Goal: Task Accomplishment & Management: Complete application form

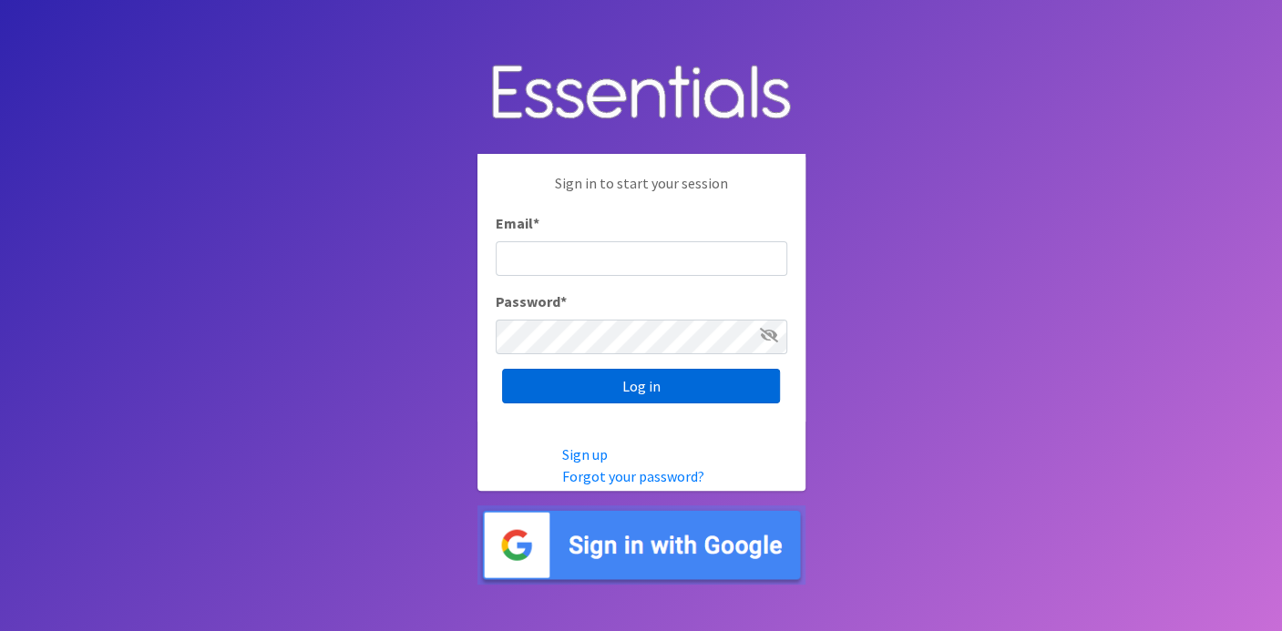
type input "deb@villagediaperbank.org"
click at [595, 388] on input "Log in" at bounding box center [641, 386] width 278 height 35
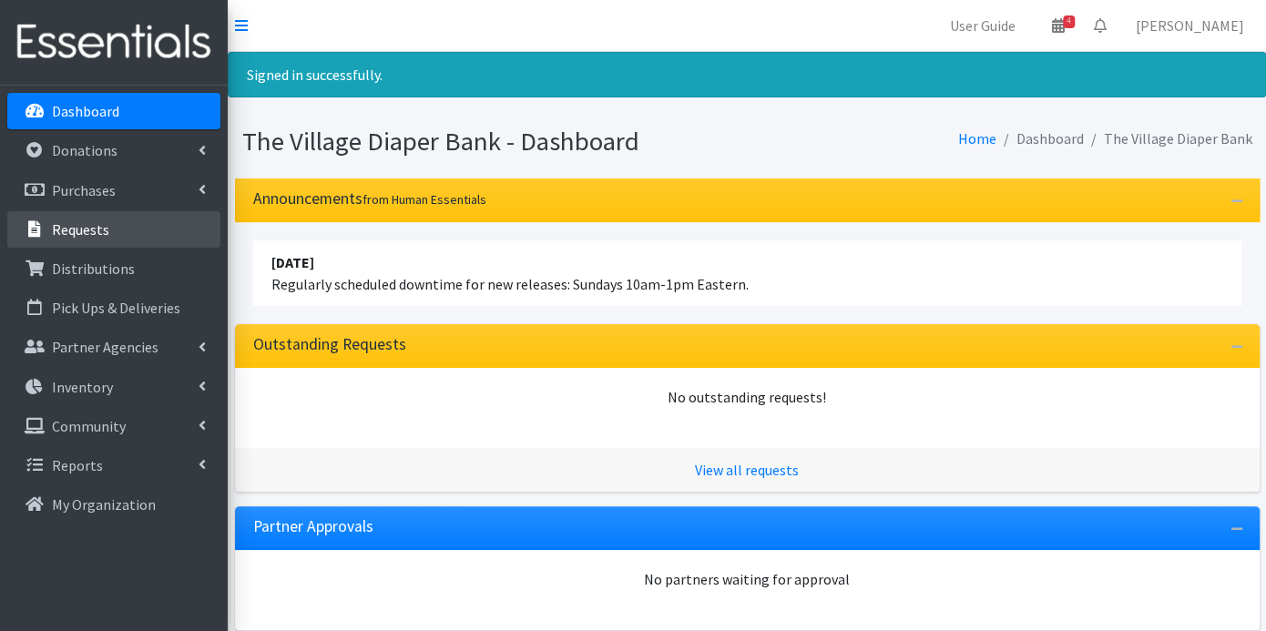
click at [118, 226] on link "Requests" at bounding box center [113, 229] width 213 height 36
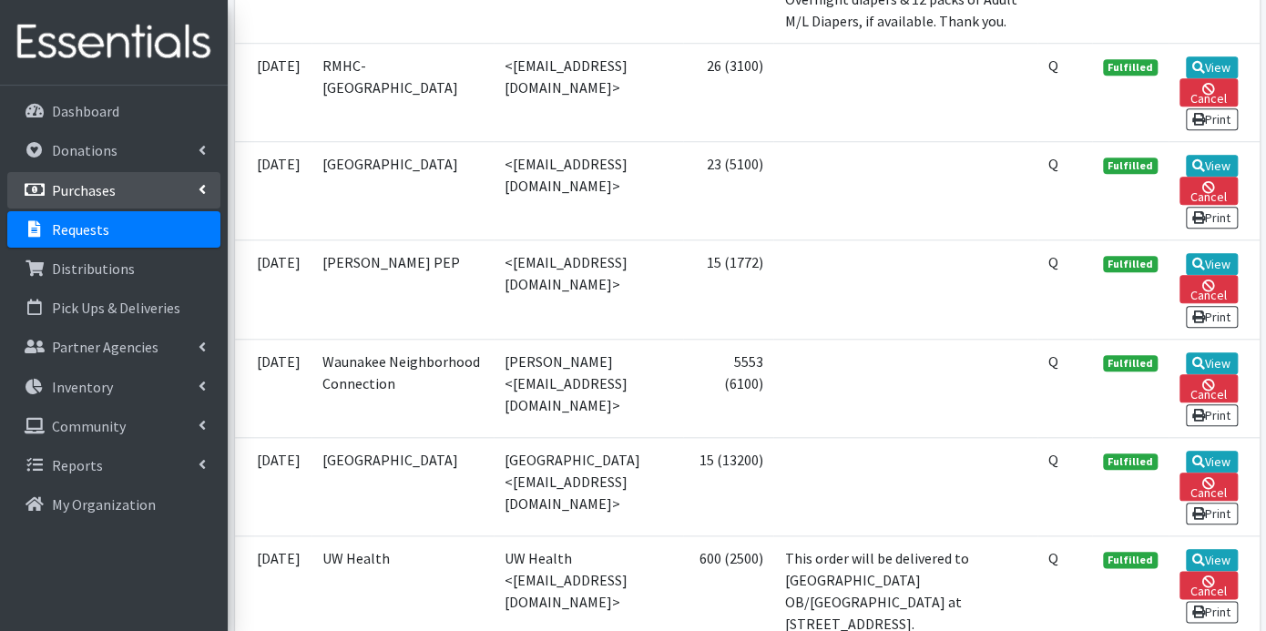
scroll to position [809, 0]
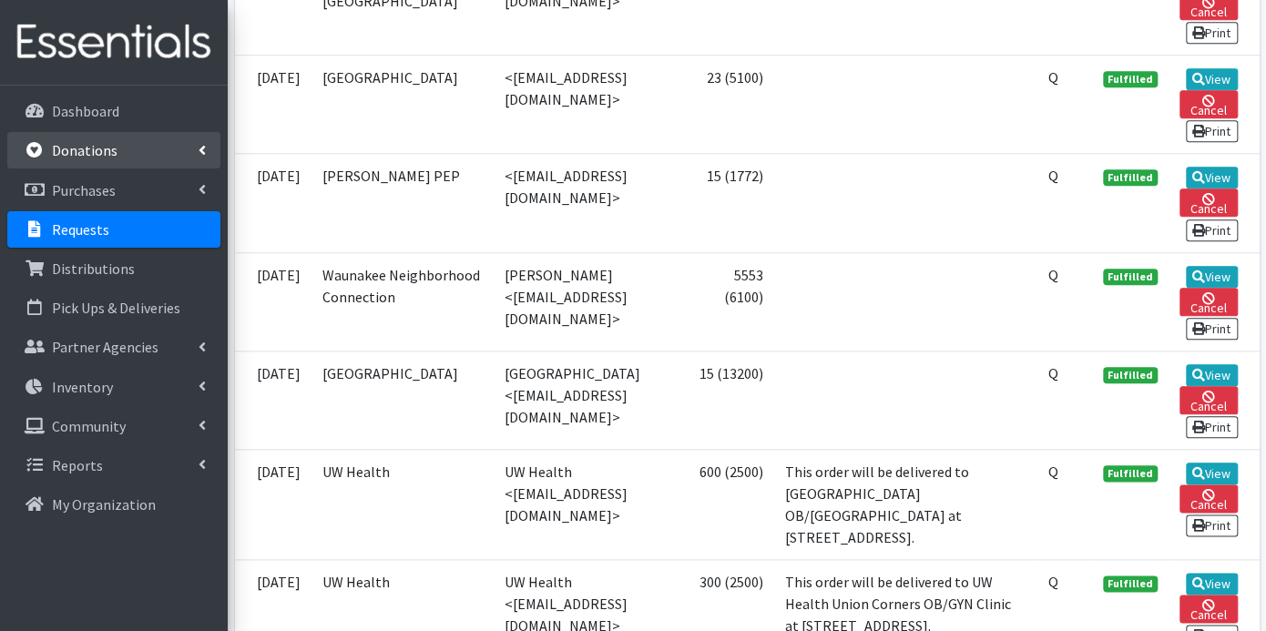
click at [125, 149] on link "Donations" at bounding box center [113, 150] width 213 height 36
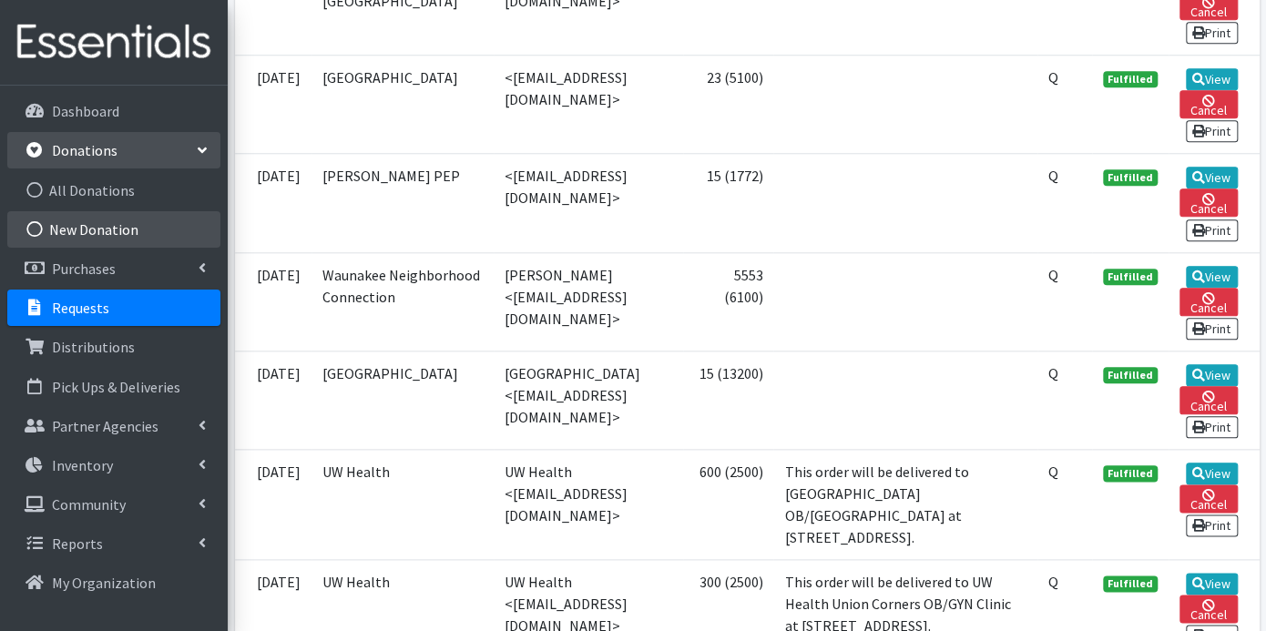
click at [107, 225] on link "New Donation" at bounding box center [113, 229] width 213 height 36
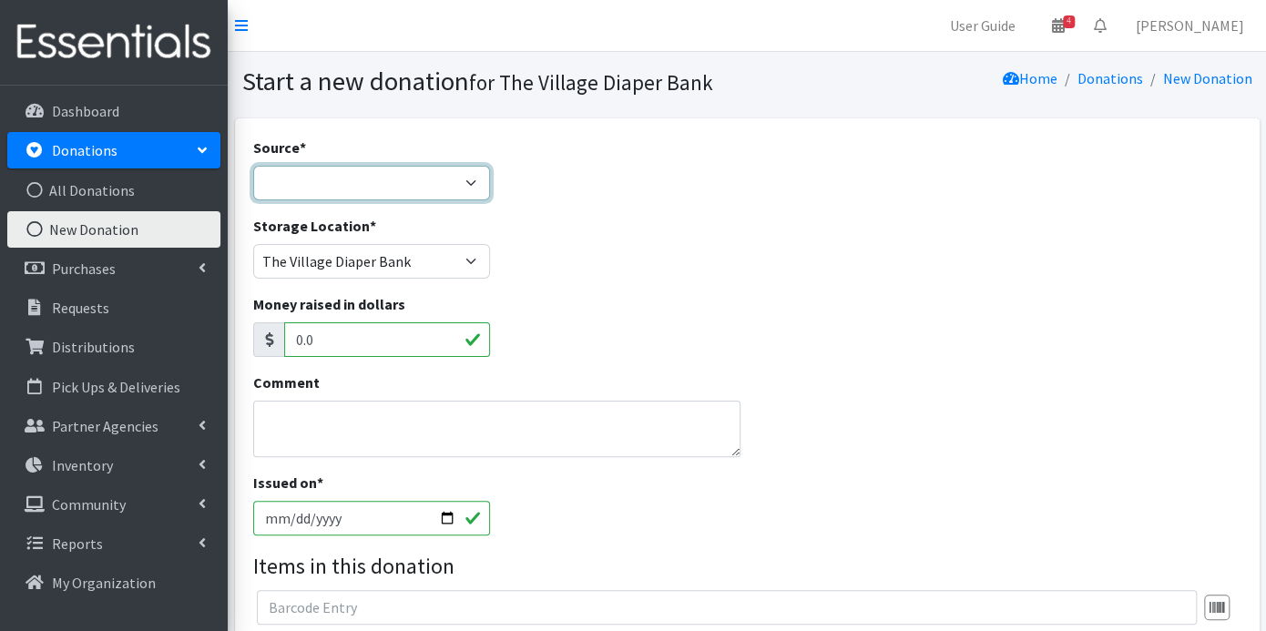
click at [476, 182] on select "Product Drive Manufacturer Donation Site Misc. Donation" at bounding box center [371, 183] width 237 height 35
select select "Donation Site"
click at [253, 166] on select "Product Drive Manufacturer Donation Site Misc. Donation" at bounding box center [371, 183] width 237 height 35
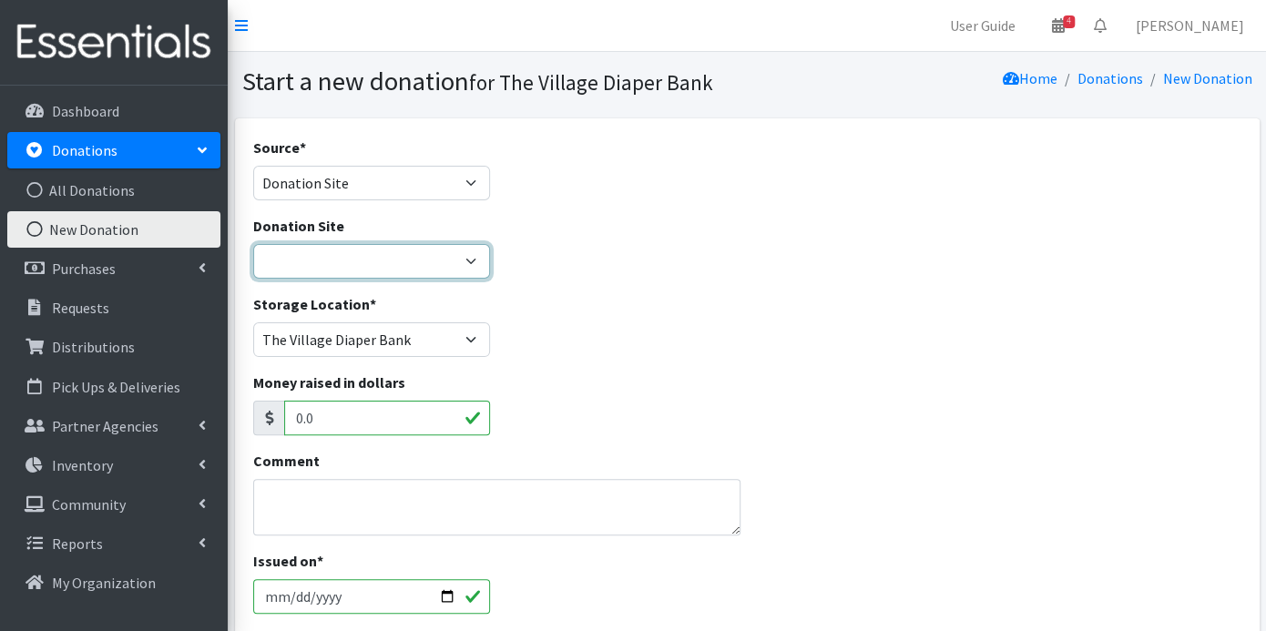
click at [447, 260] on select "The Village Diaper Bank" at bounding box center [371, 261] width 237 height 35
select select "866"
click at [253, 244] on select "The Village Diaper Bank" at bounding box center [371, 261] width 237 height 35
click at [375, 486] on textarea "Comment" at bounding box center [496, 507] width 487 height 56
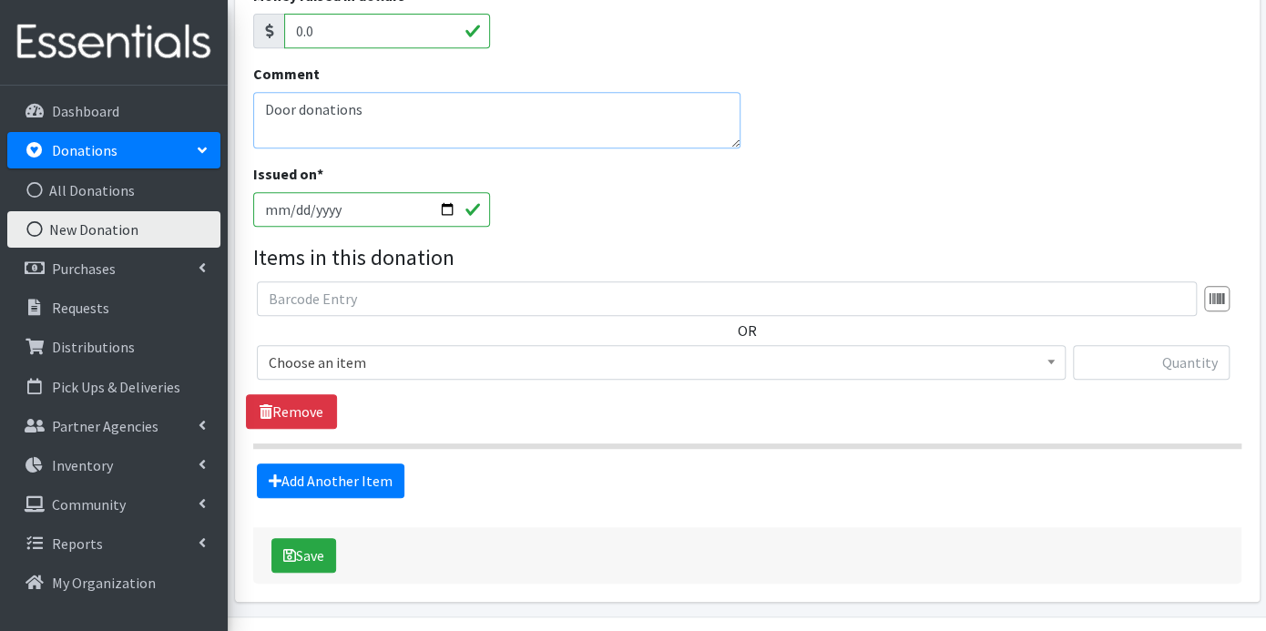
scroll to position [404, 0]
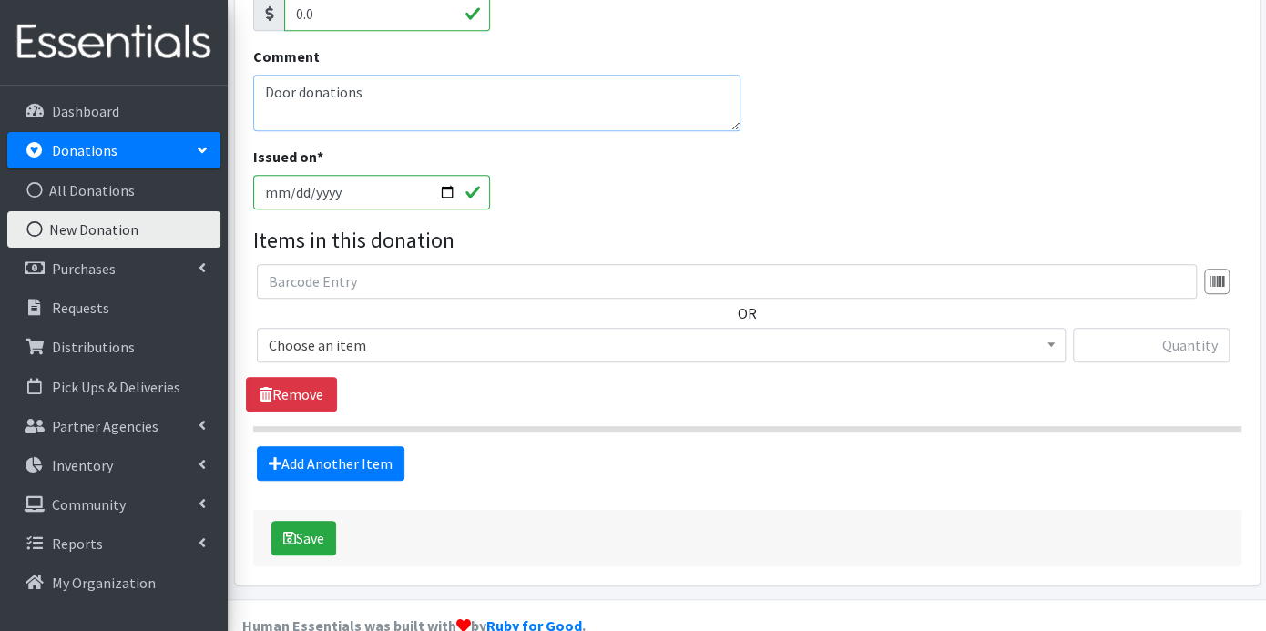
type textarea "Door donations"
click at [1056, 343] on span at bounding box center [1051, 343] width 18 height 28
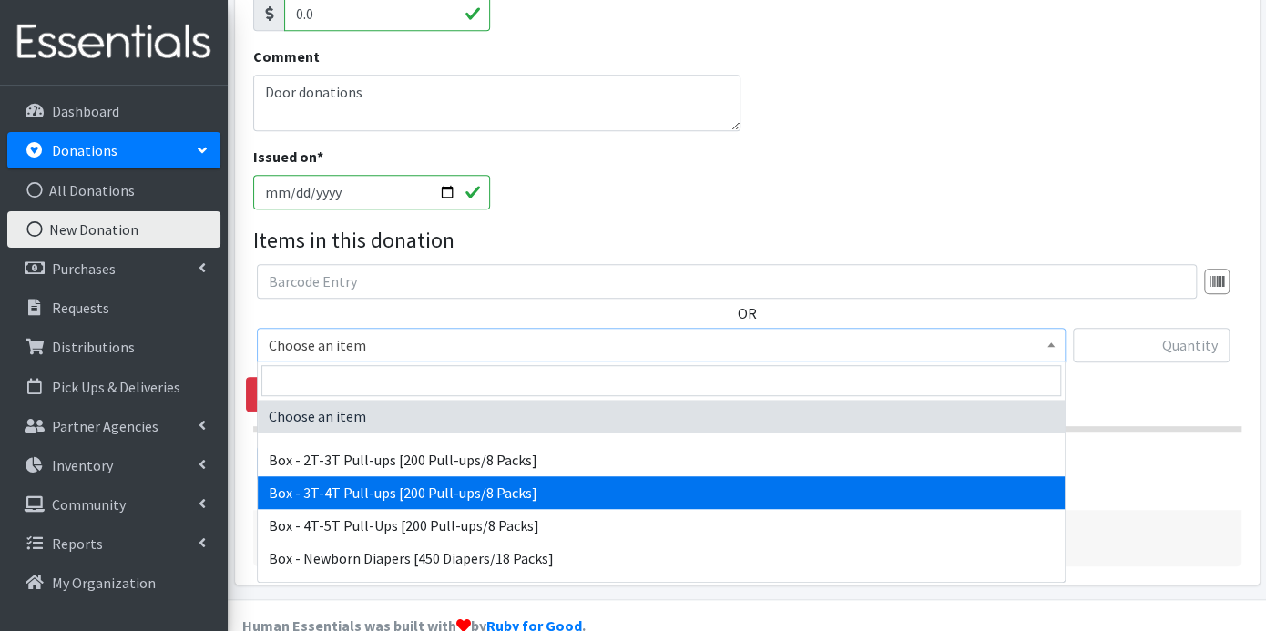
scroll to position [506, 0]
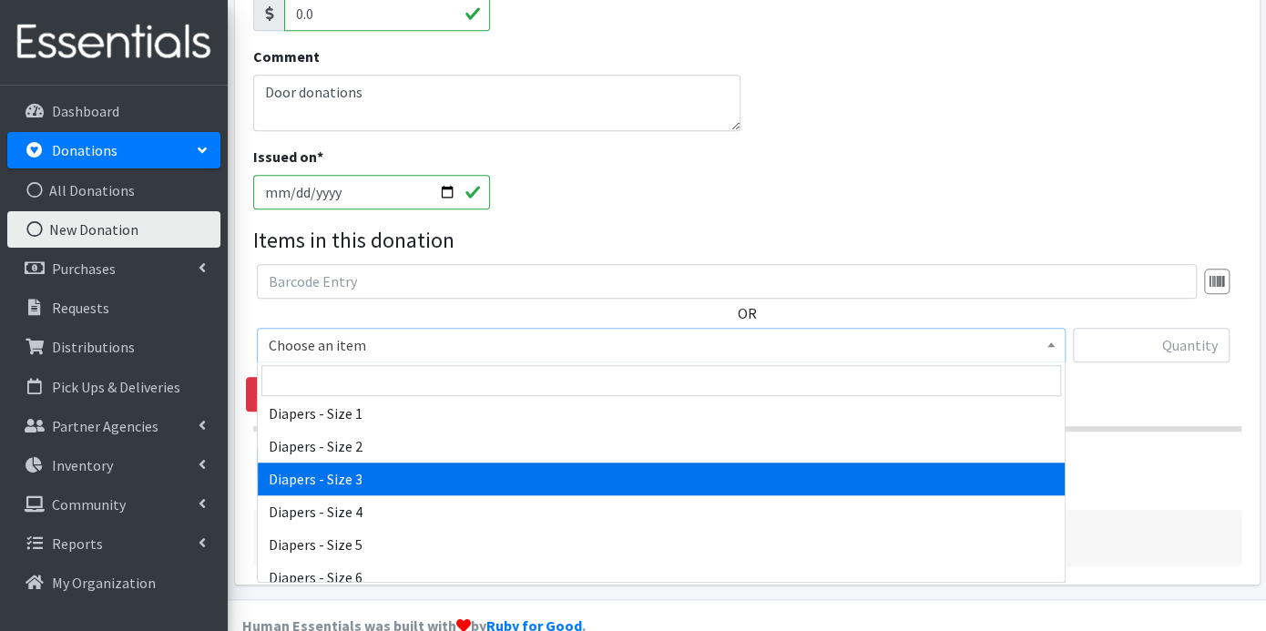
select select "9803"
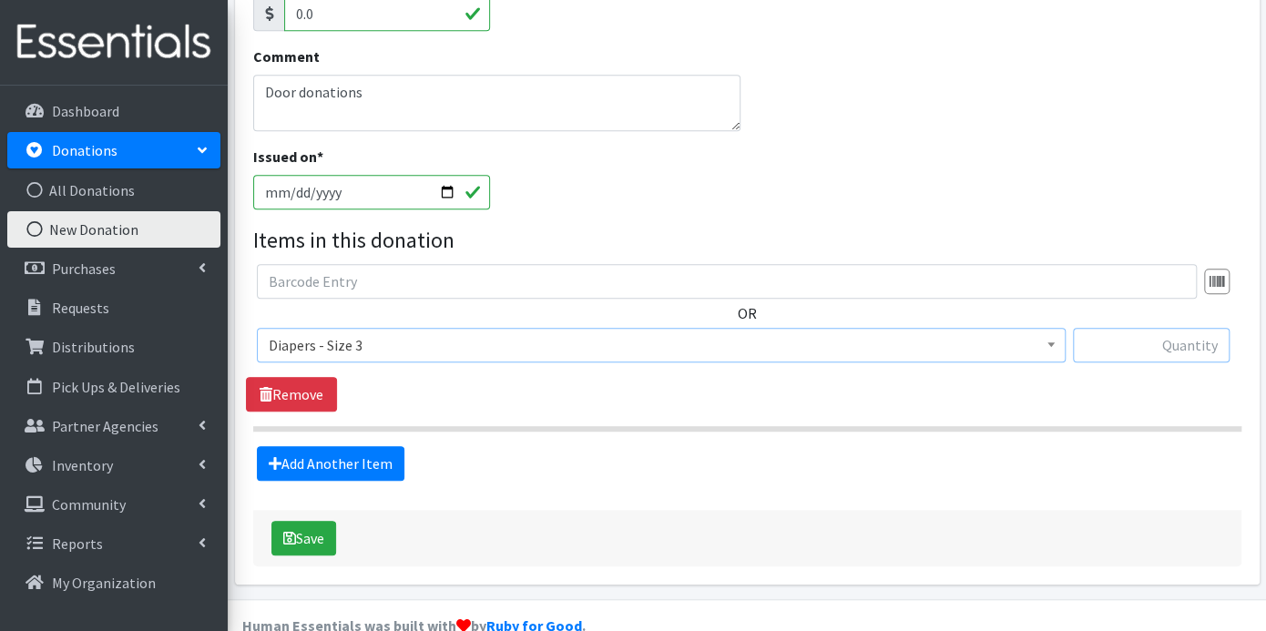
click at [1154, 351] on input "text" at bounding box center [1151, 345] width 157 height 35
type input "200"
click at [372, 469] on link "Add Another Item" at bounding box center [331, 463] width 148 height 35
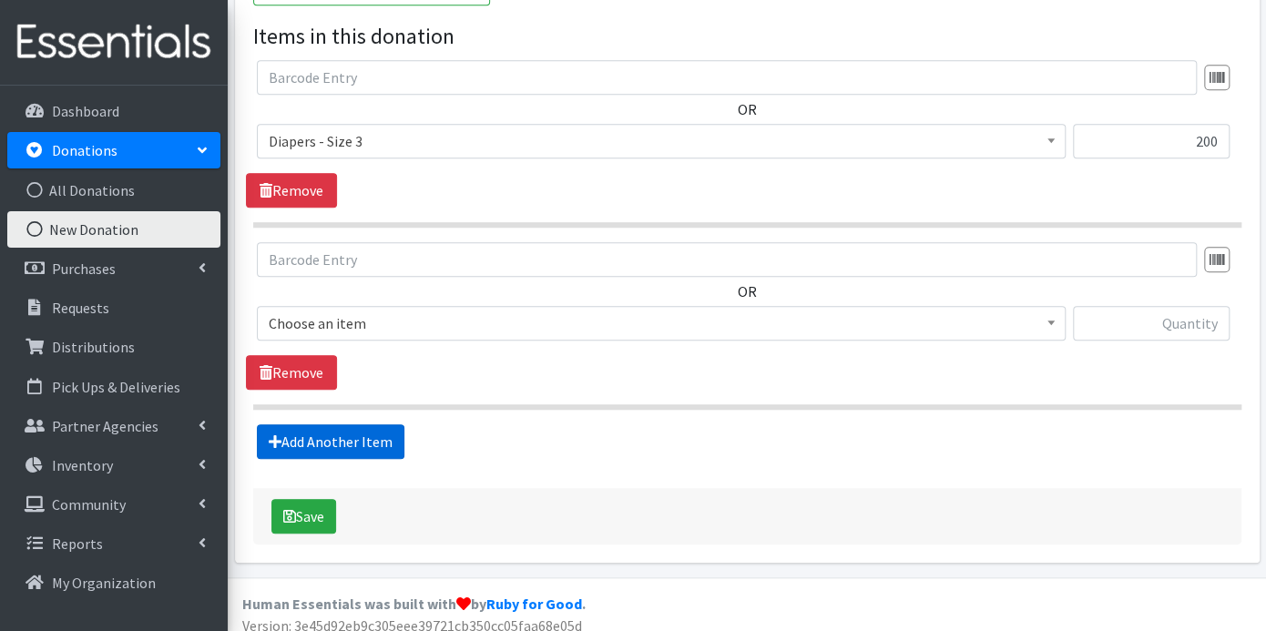
scroll to position [619, 0]
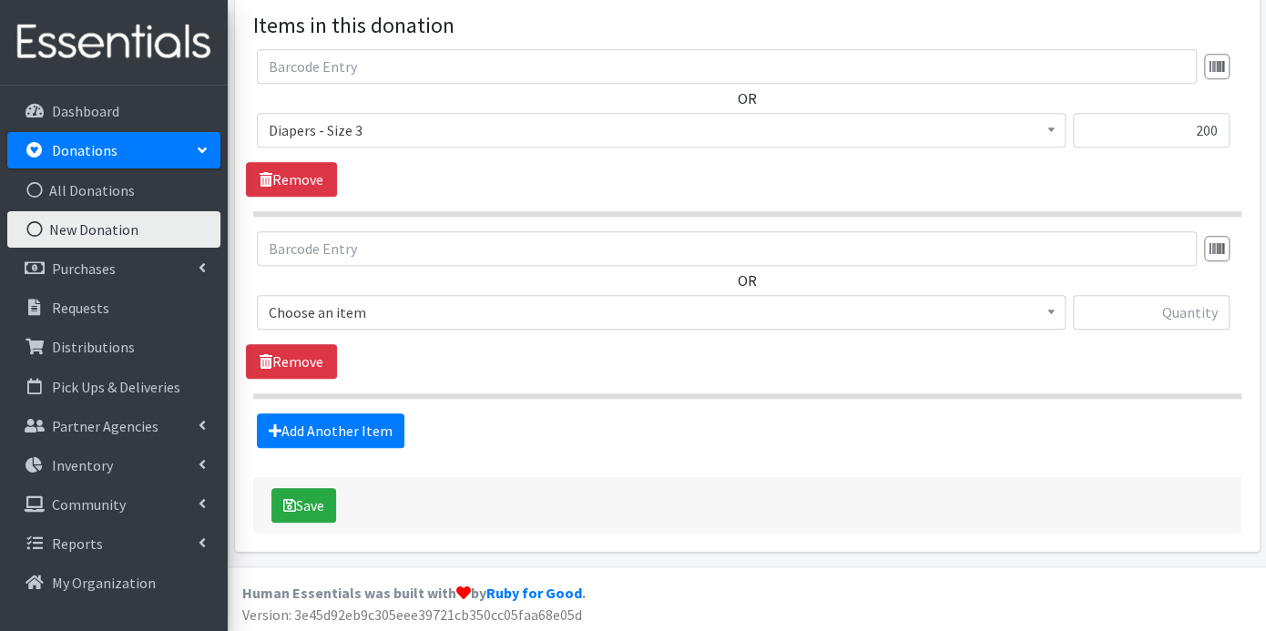
click at [1058, 314] on span at bounding box center [1051, 310] width 18 height 28
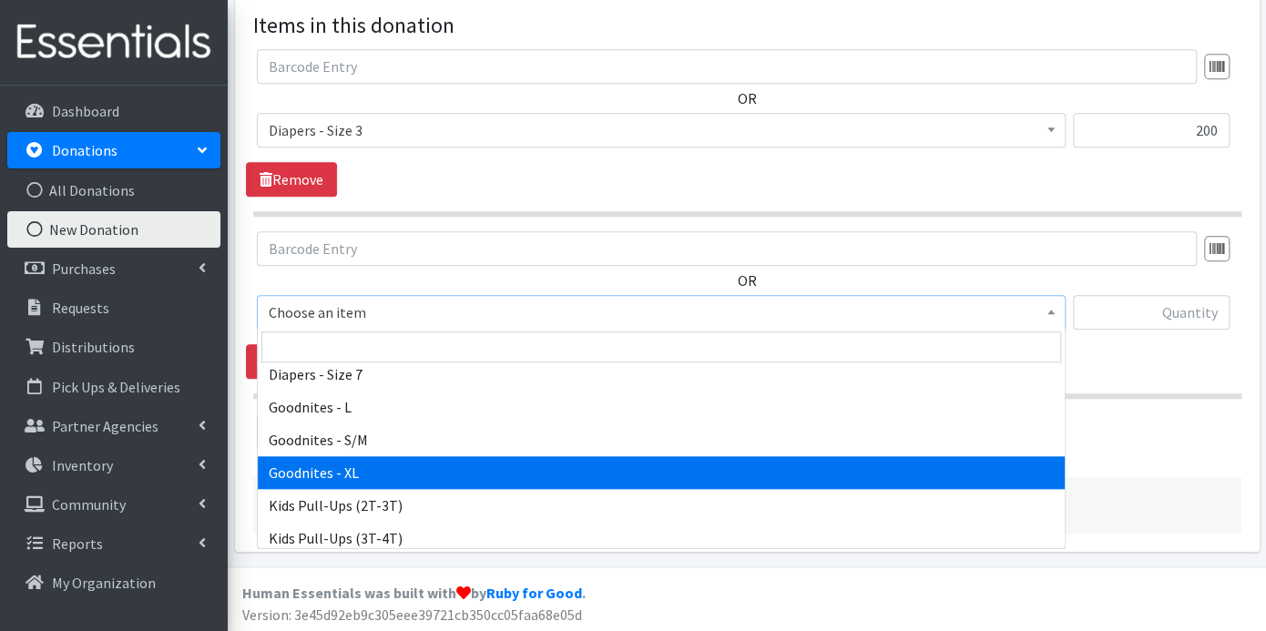
scroll to position [809, 0]
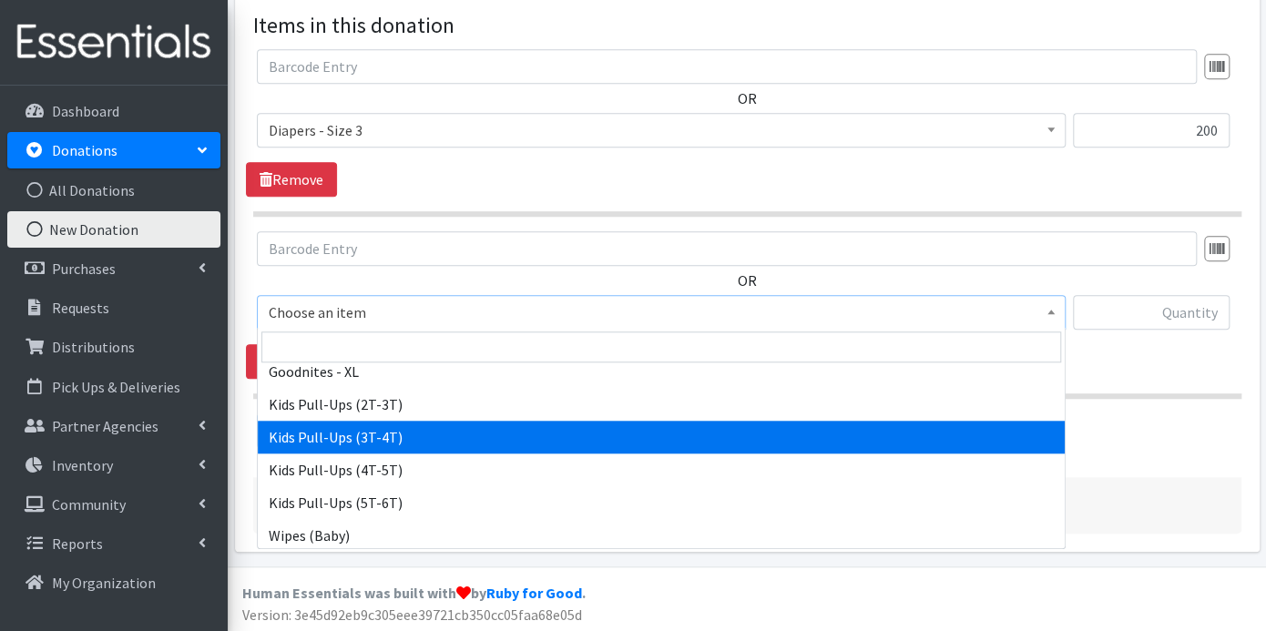
select select "9787"
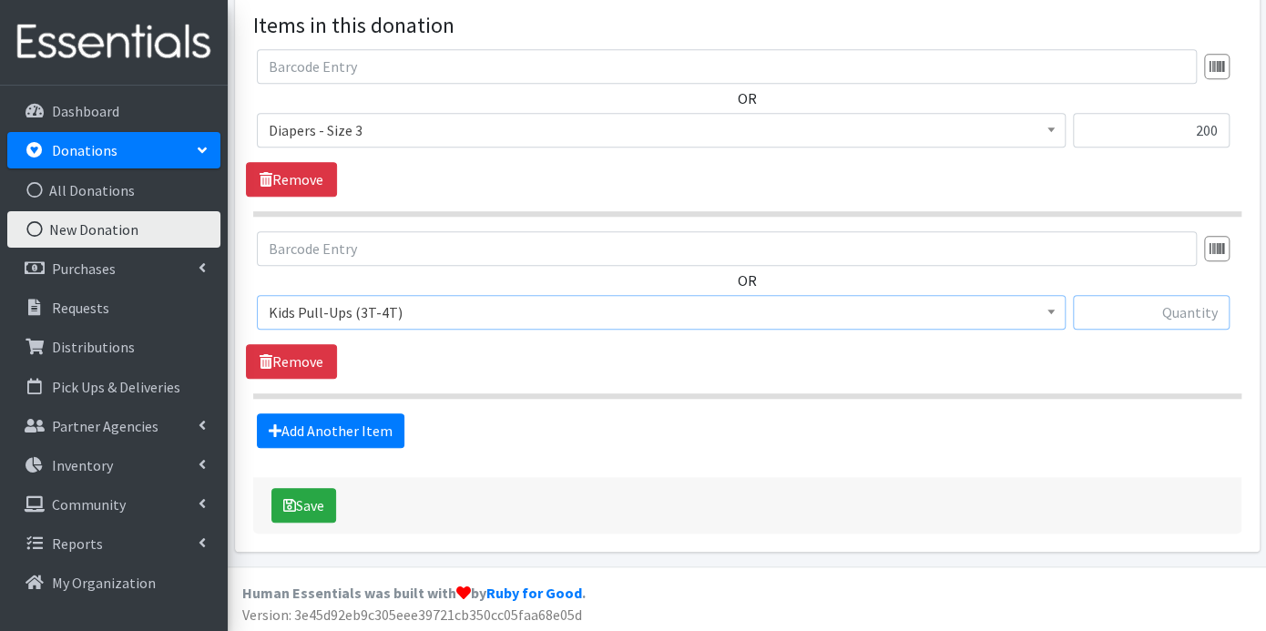
click at [1168, 307] on input "text" at bounding box center [1151, 312] width 157 height 35
type input "125"
click at [322, 499] on button "Save" at bounding box center [303, 505] width 65 height 35
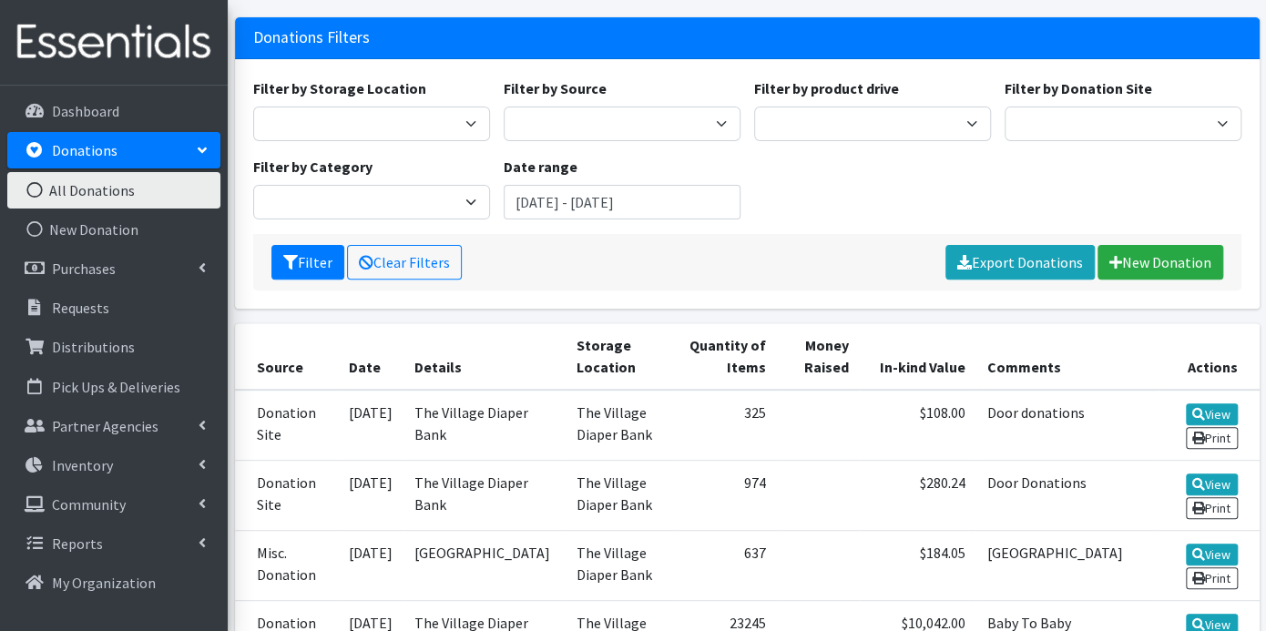
scroll to position [404, 0]
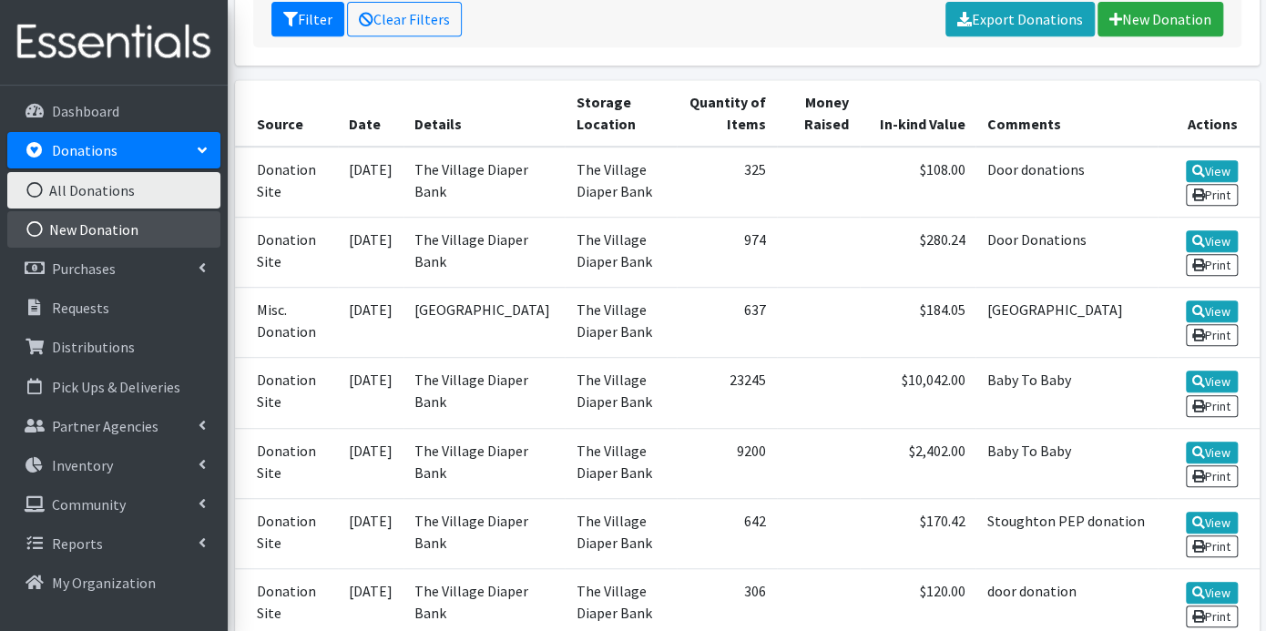
click at [111, 226] on link "New Donation" at bounding box center [113, 229] width 213 height 36
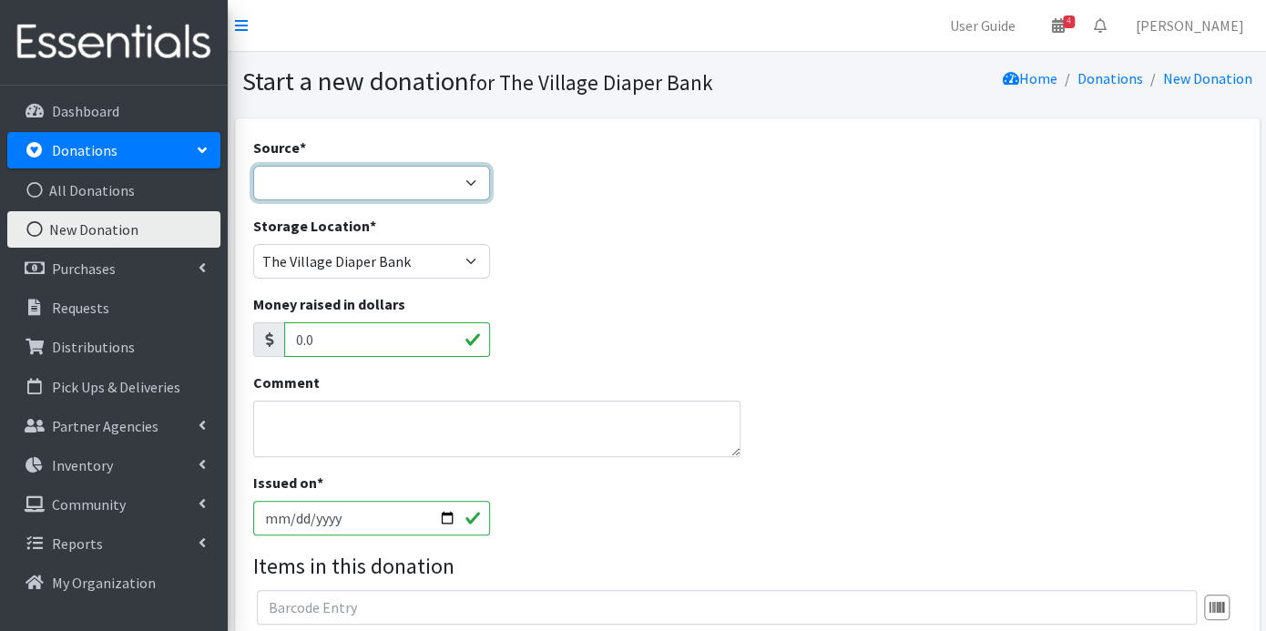
click at [466, 179] on select "Product Drive Manufacturer Donation Site Misc. Donation" at bounding box center [371, 183] width 237 height 35
select select "Misc. Donation"
click at [253, 166] on select "Product Drive Manufacturer Donation Site Misc. Donation" at bounding box center [371, 183] width 237 height 35
click at [333, 407] on textarea "Comment" at bounding box center [496, 429] width 487 height 56
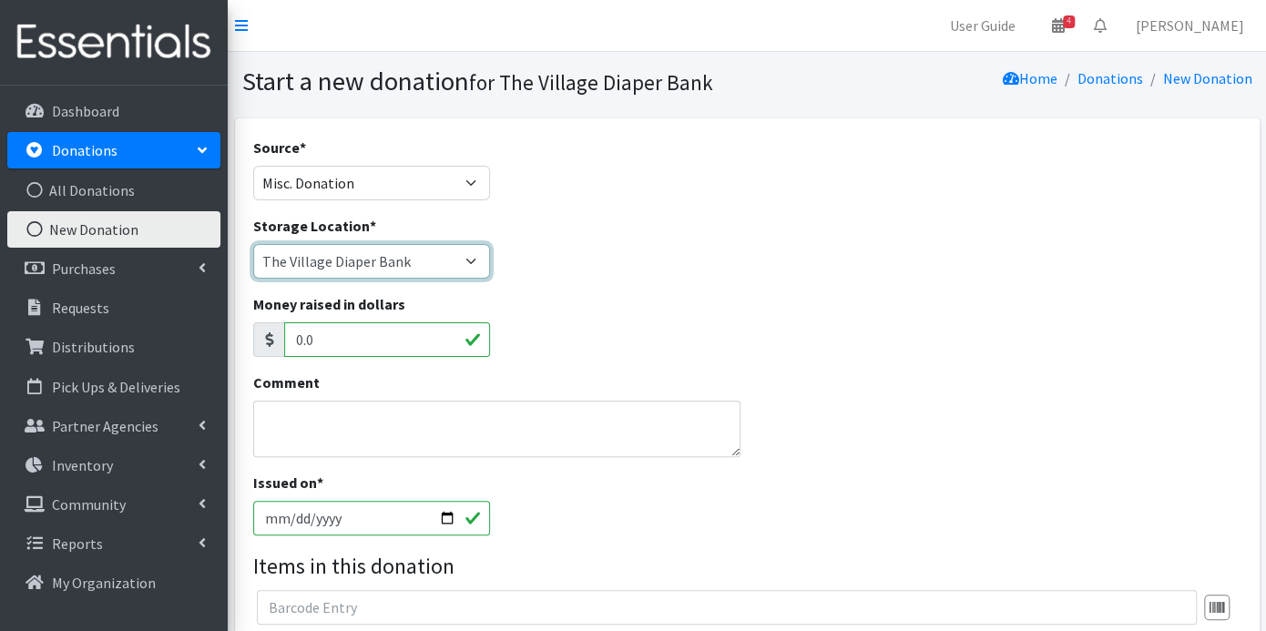
click at [468, 259] on select "The Village Diaper Bank" at bounding box center [371, 261] width 237 height 35
click at [332, 411] on textarea "Comment" at bounding box center [496, 429] width 487 height 56
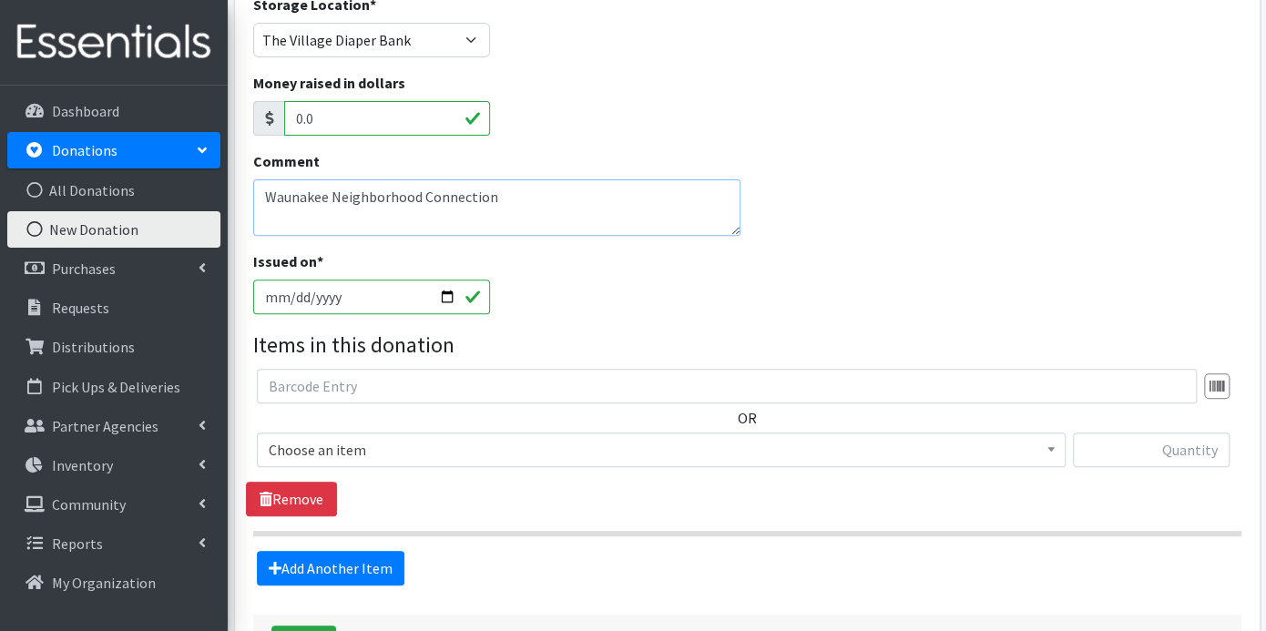
scroll to position [303, 0]
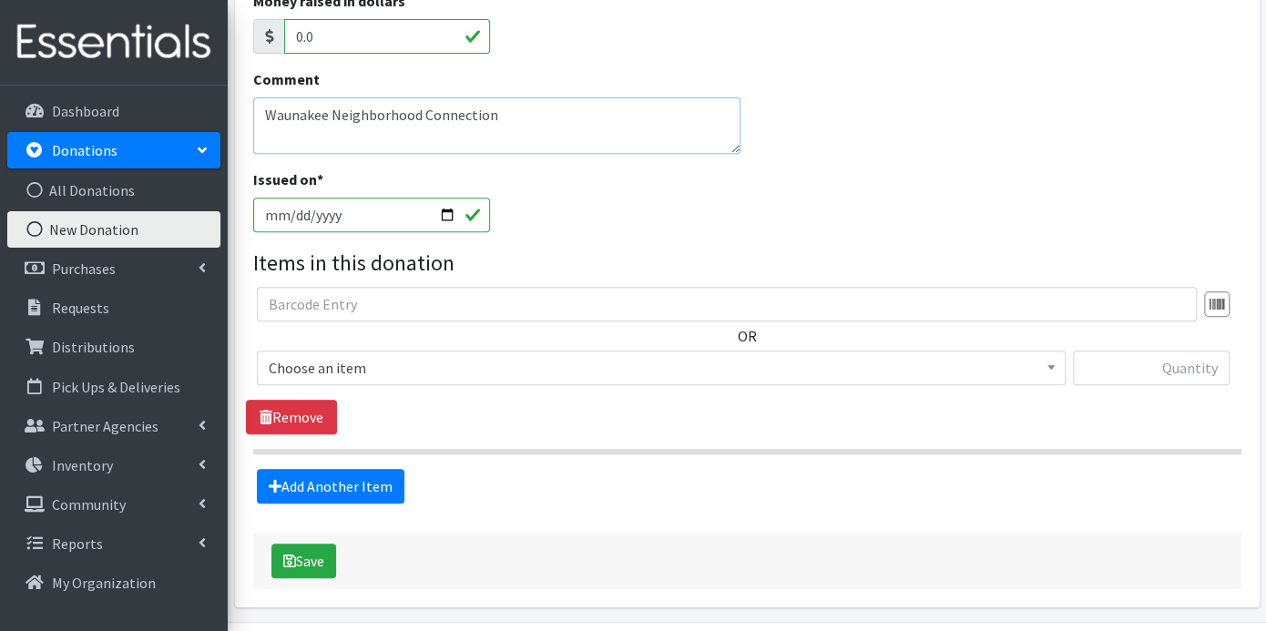
type textarea "Waunakee Neighborhood Connection"
click at [296, 210] on input "2025-09-22" at bounding box center [371, 215] width 237 height 35
type input "2025-09-17"
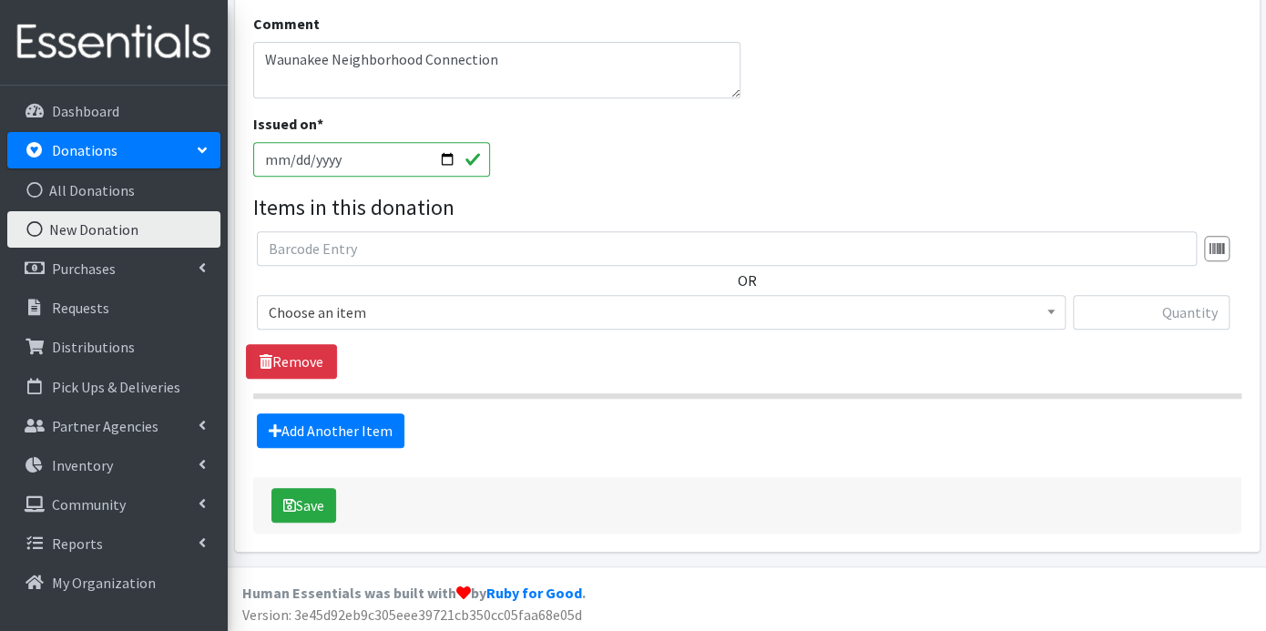
click at [1054, 310] on span at bounding box center [1051, 310] width 18 height 28
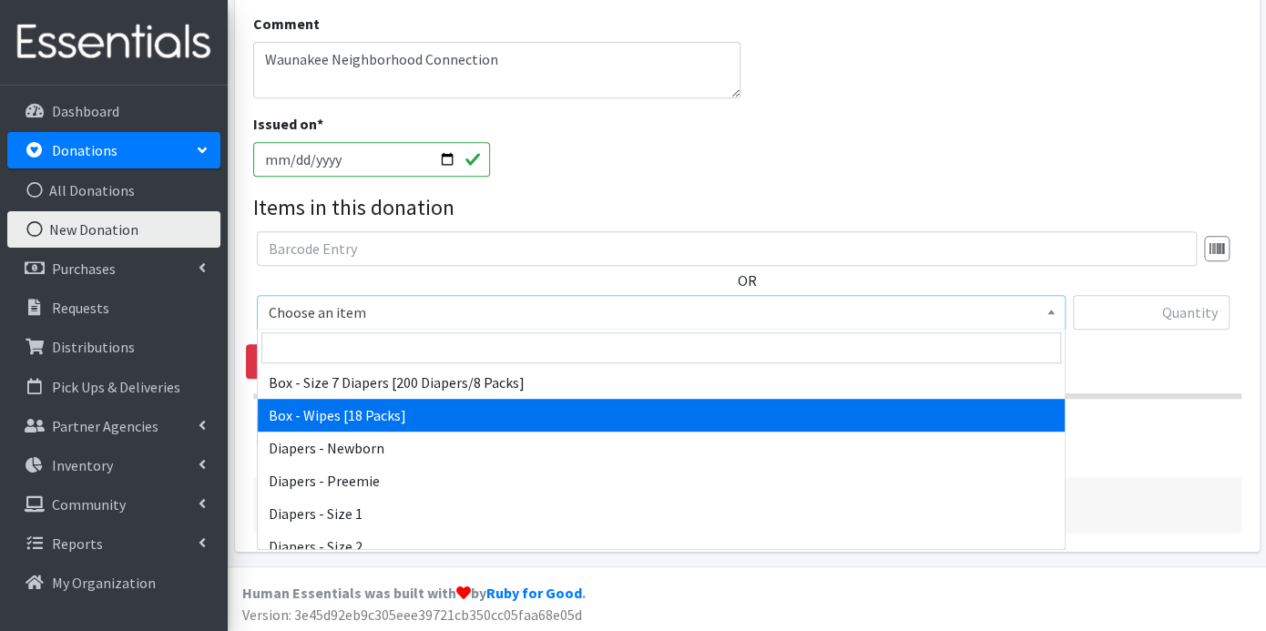
scroll to position [404, 0]
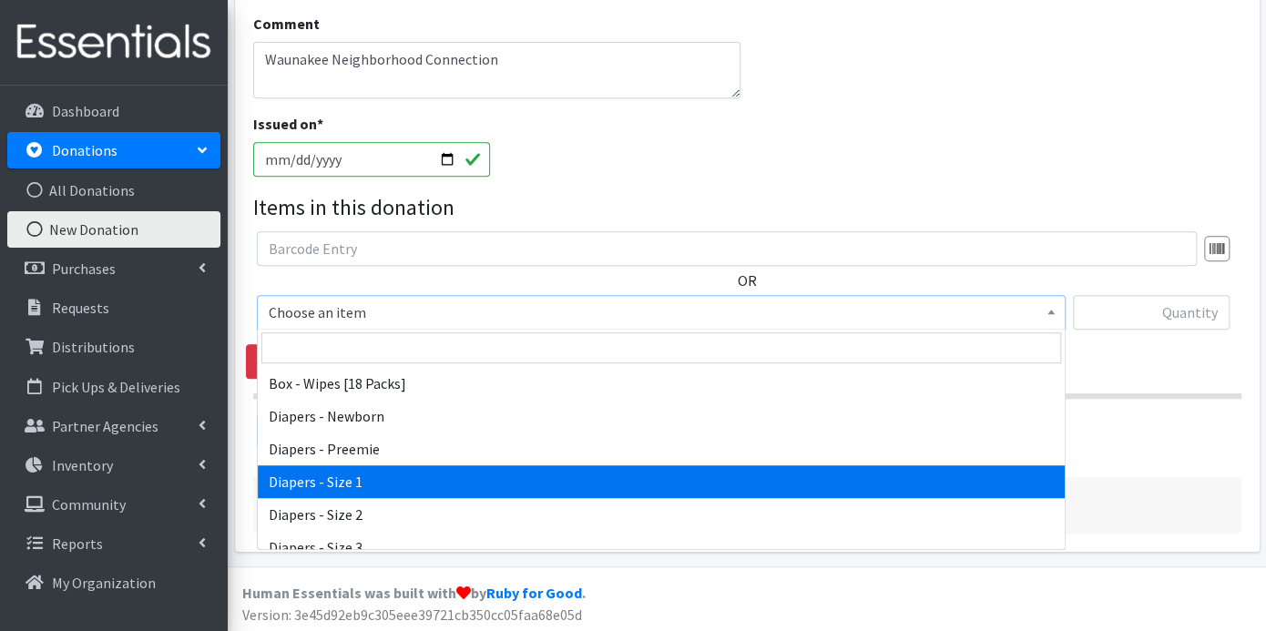
select select "9798"
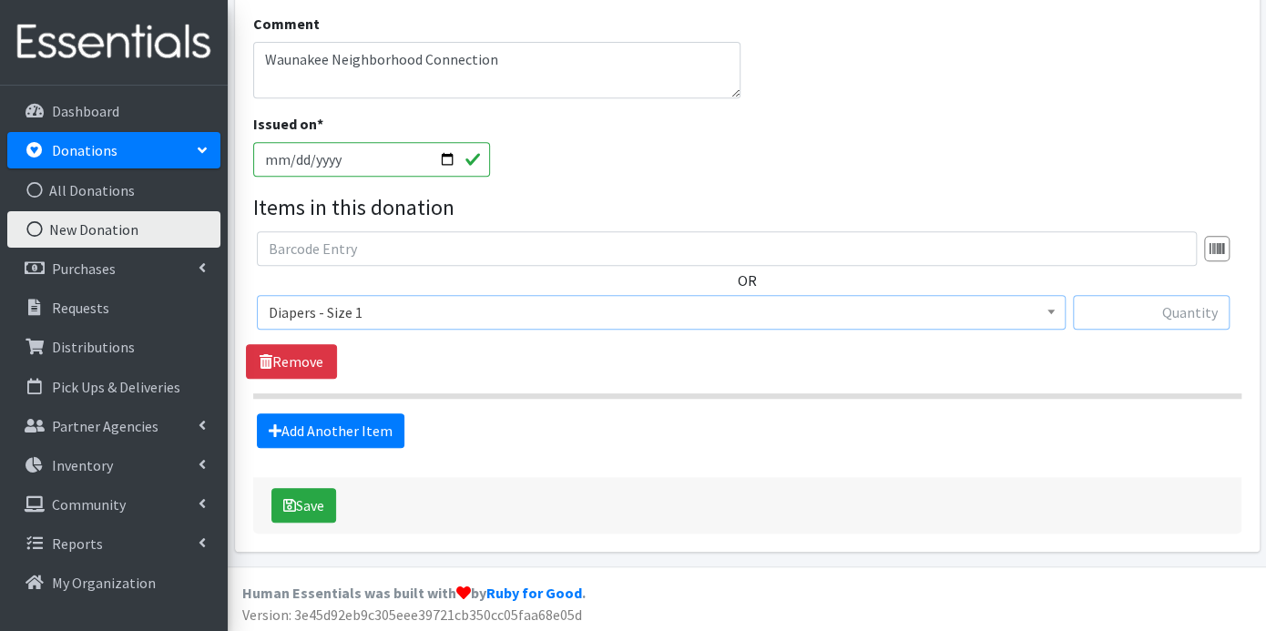
click at [1113, 316] on input "text" at bounding box center [1151, 312] width 157 height 35
type input "157"
click at [381, 422] on link "Add Another Item" at bounding box center [331, 431] width 148 height 35
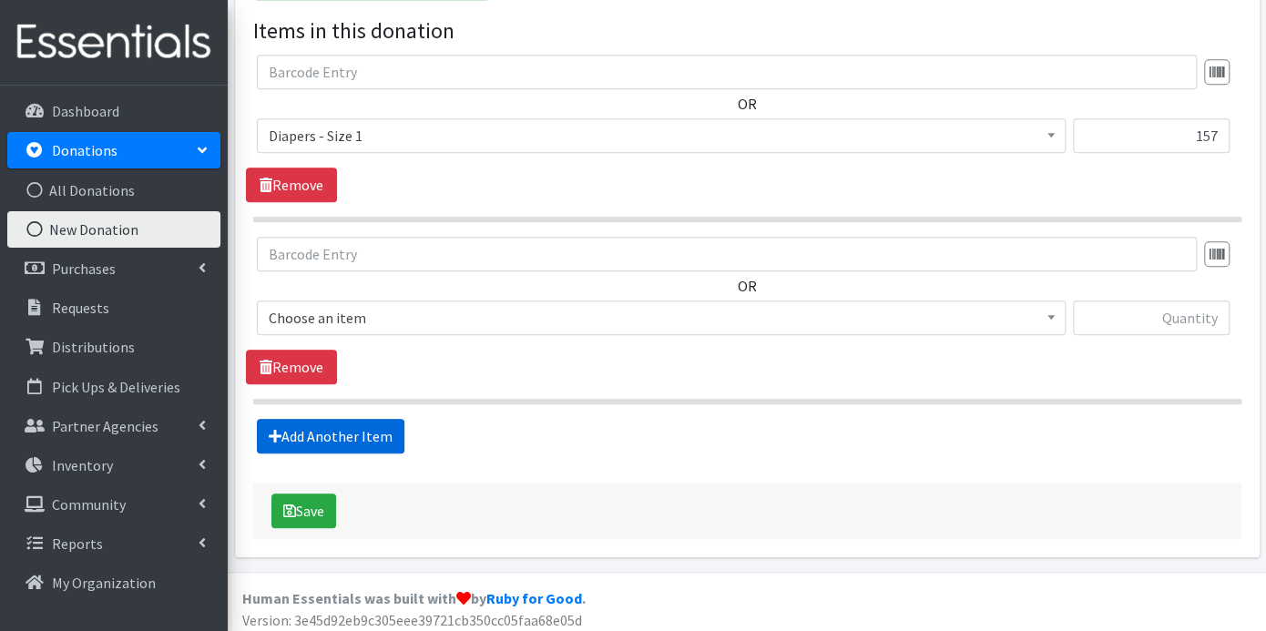
scroll to position [541, 0]
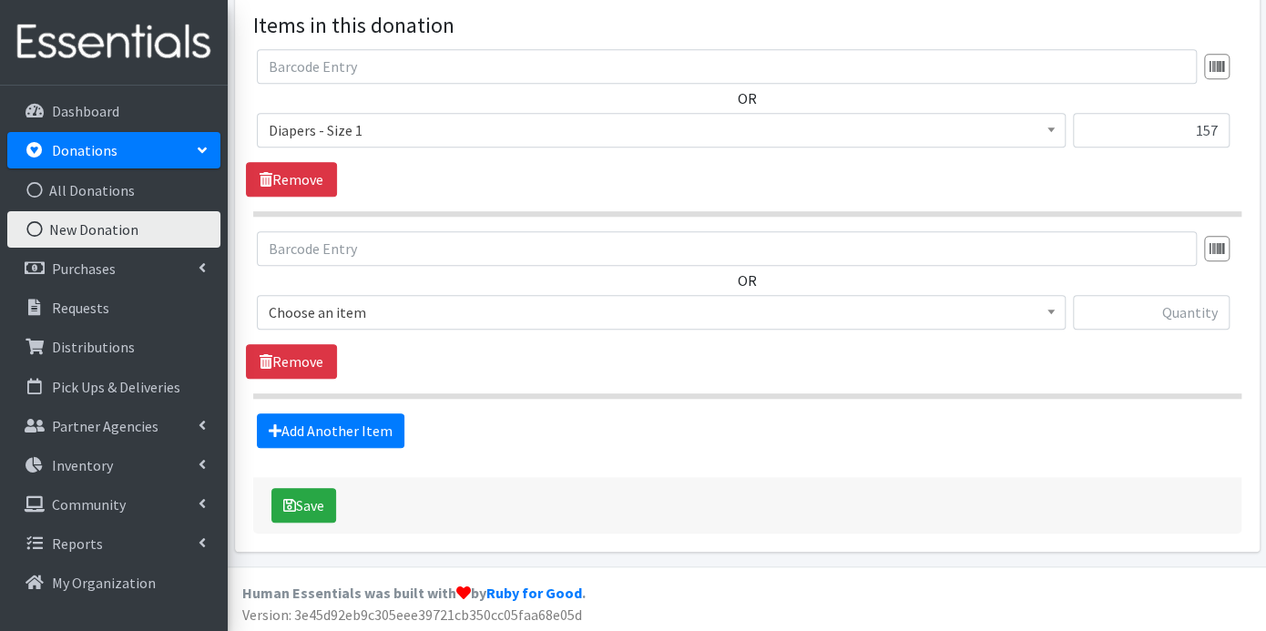
click at [1057, 308] on span at bounding box center [1051, 310] width 18 height 28
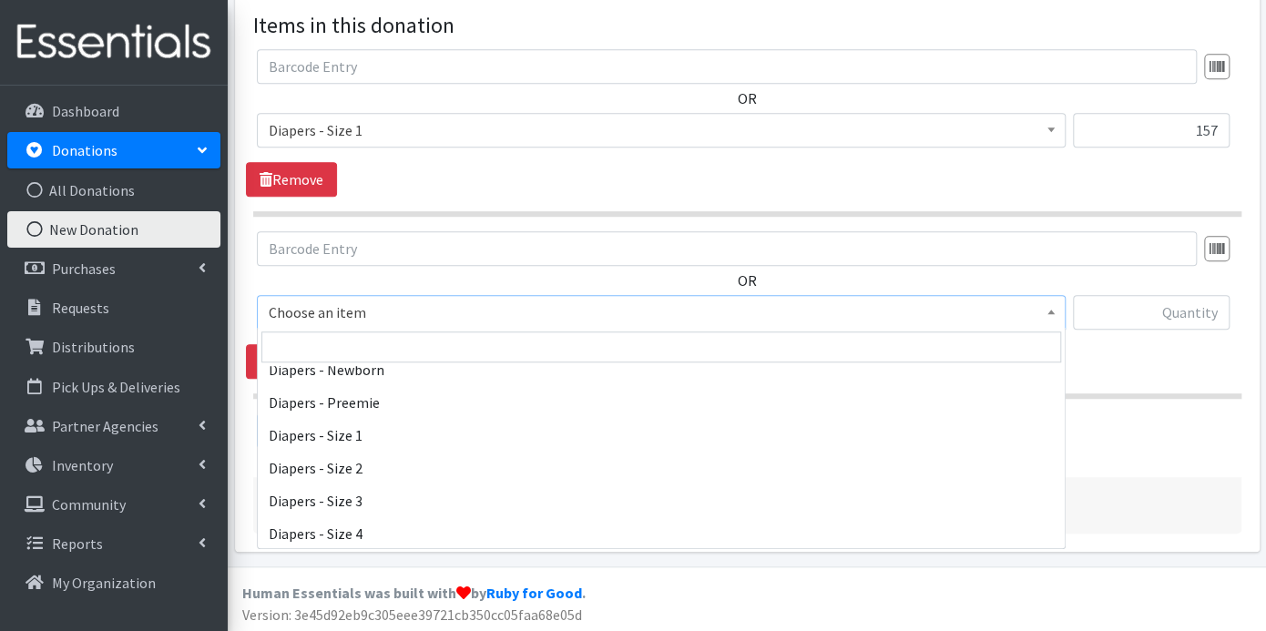
scroll to position [506, 0]
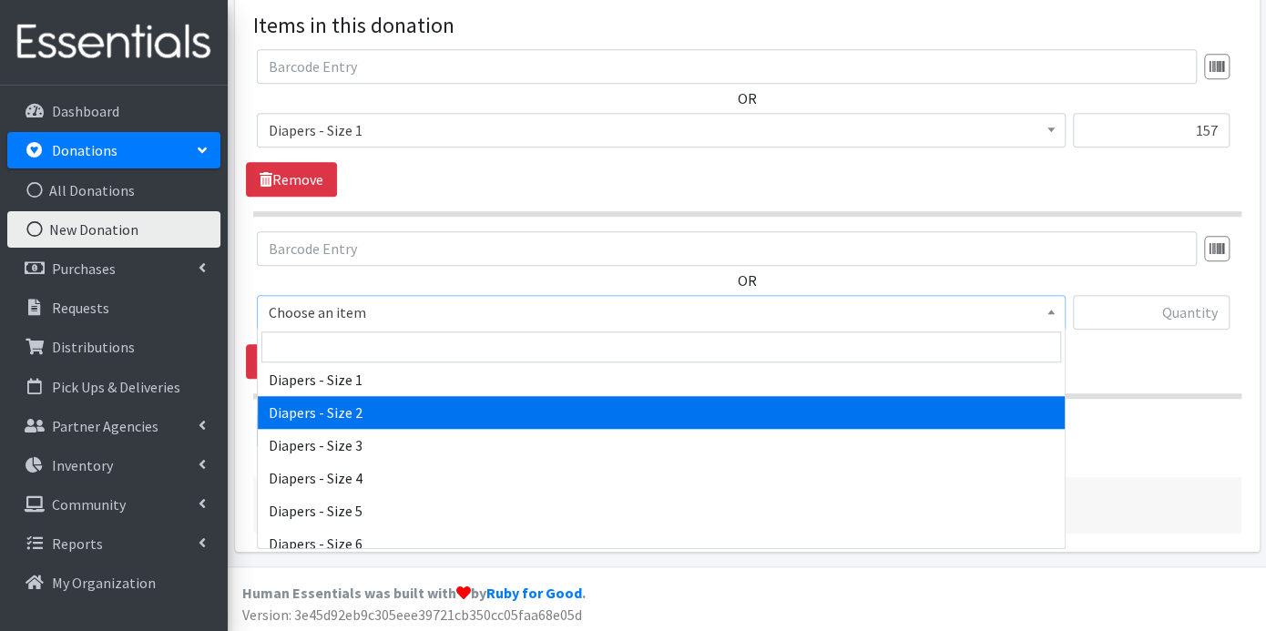
select select "9797"
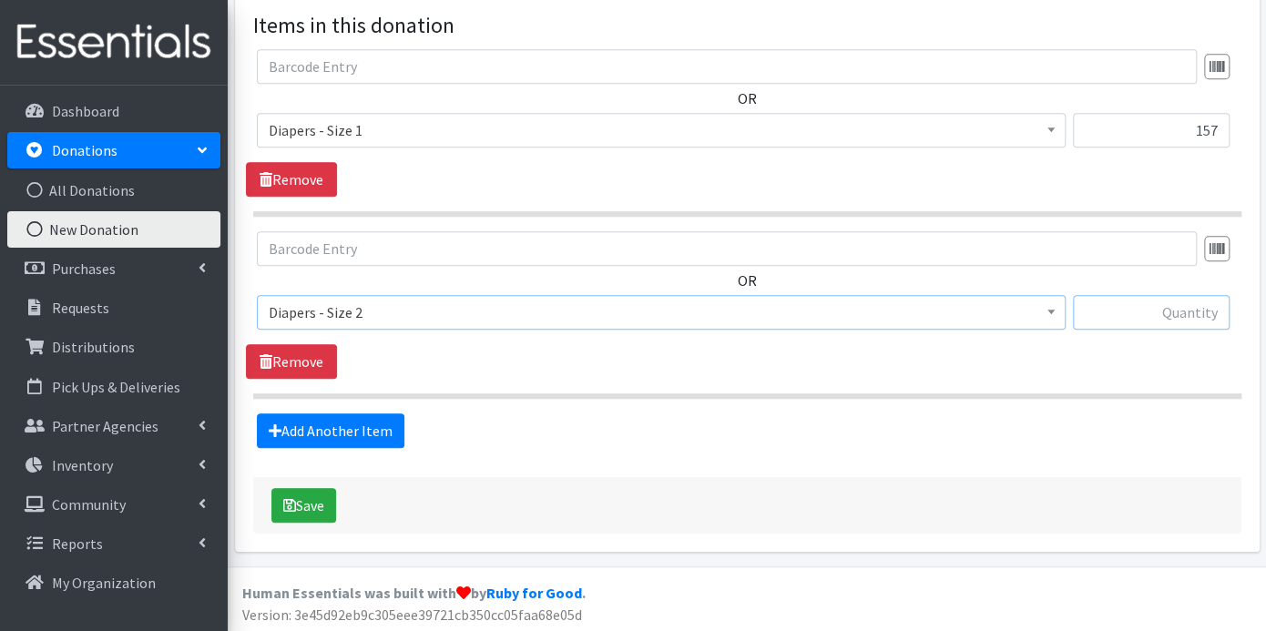
click at [1160, 308] on input "text" at bounding box center [1151, 312] width 157 height 35
type input "209"
click at [380, 420] on link "Add Another Item" at bounding box center [331, 431] width 148 height 35
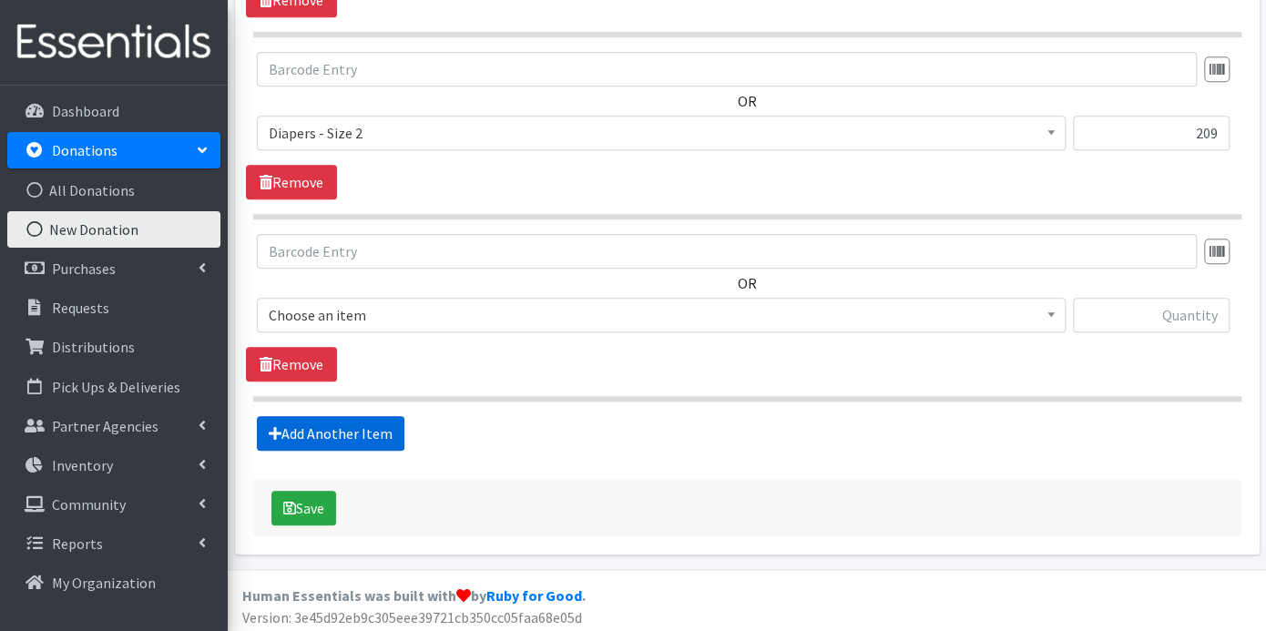
scroll to position [722, 0]
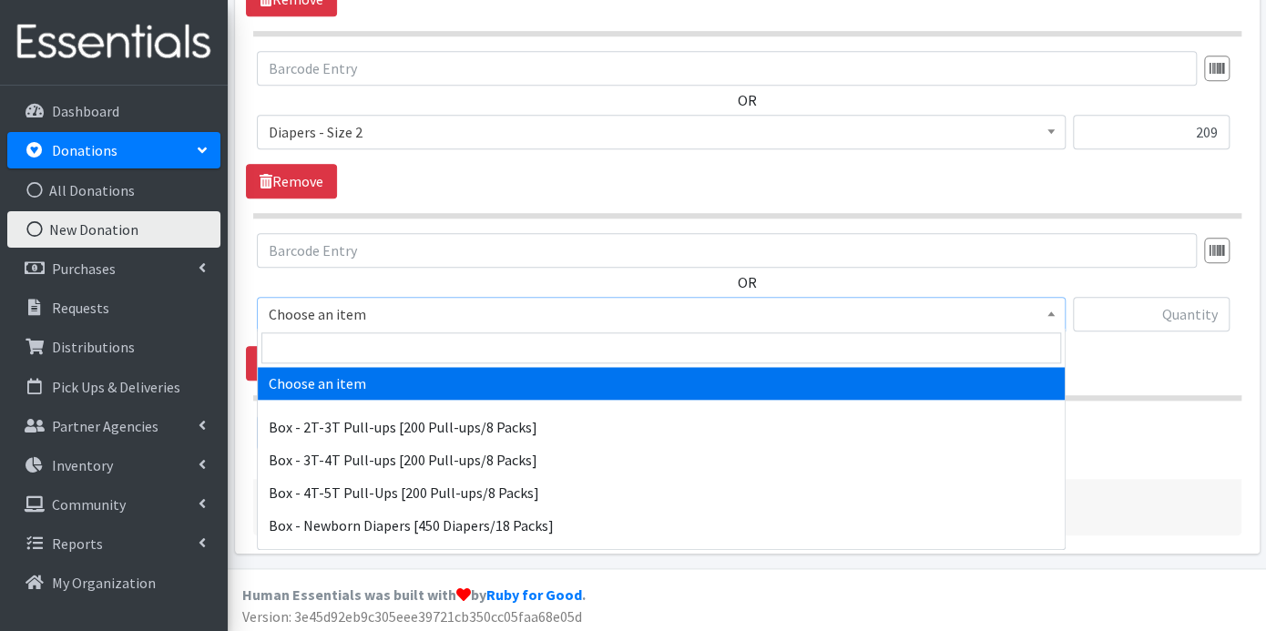
click at [1049, 305] on span at bounding box center [1051, 312] width 18 height 28
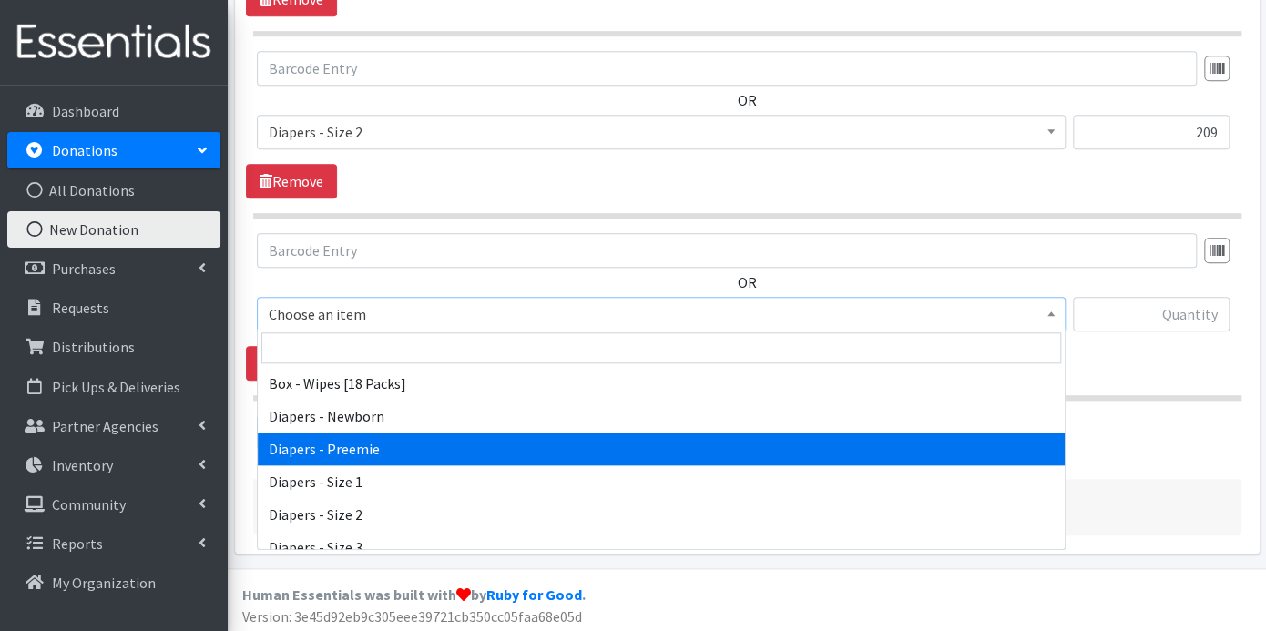
scroll to position [506, 0]
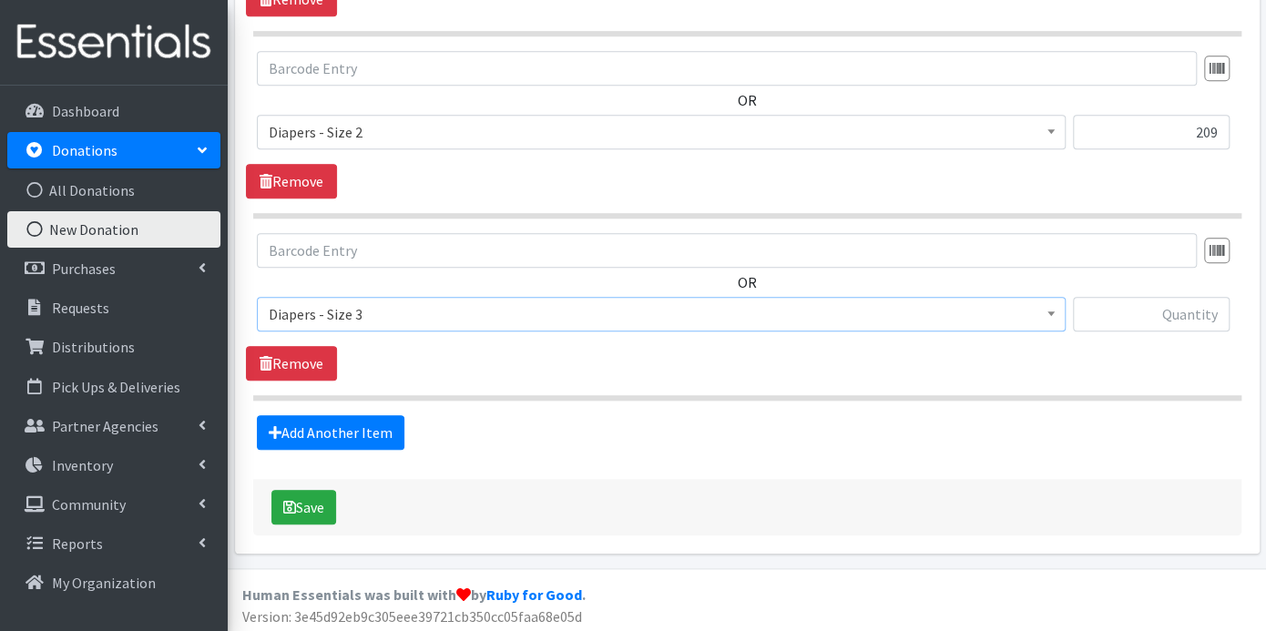
select select "9803"
click at [1155, 313] on input "text" at bounding box center [1151, 314] width 157 height 35
type input "84"
click at [389, 427] on link "Add Another Item" at bounding box center [331, 432] width 148 height 35
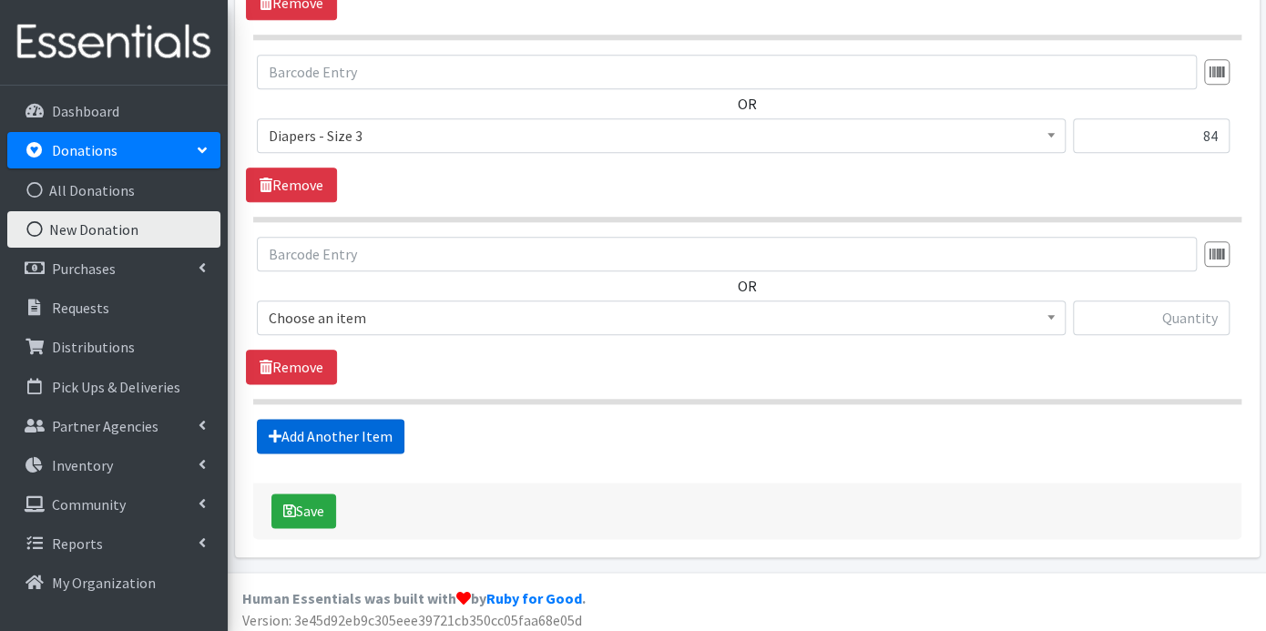
scroll to position [903, 0]
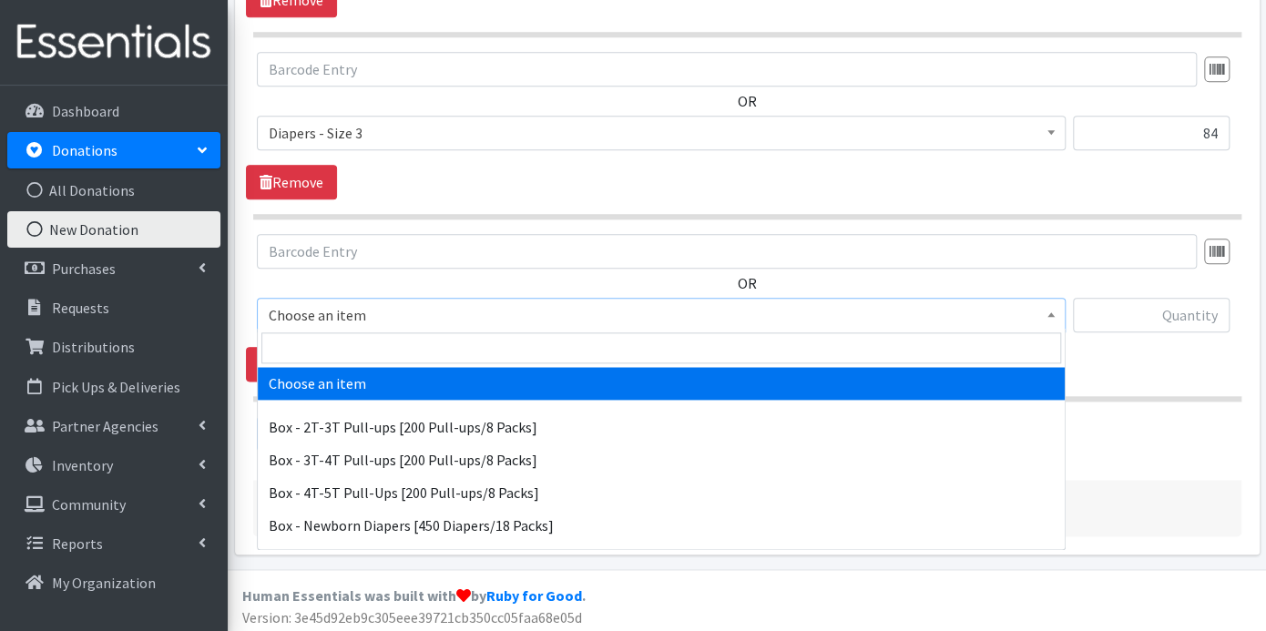
click at [1053, 312] on b at bounding box center [1051, 314] width 7 height 5
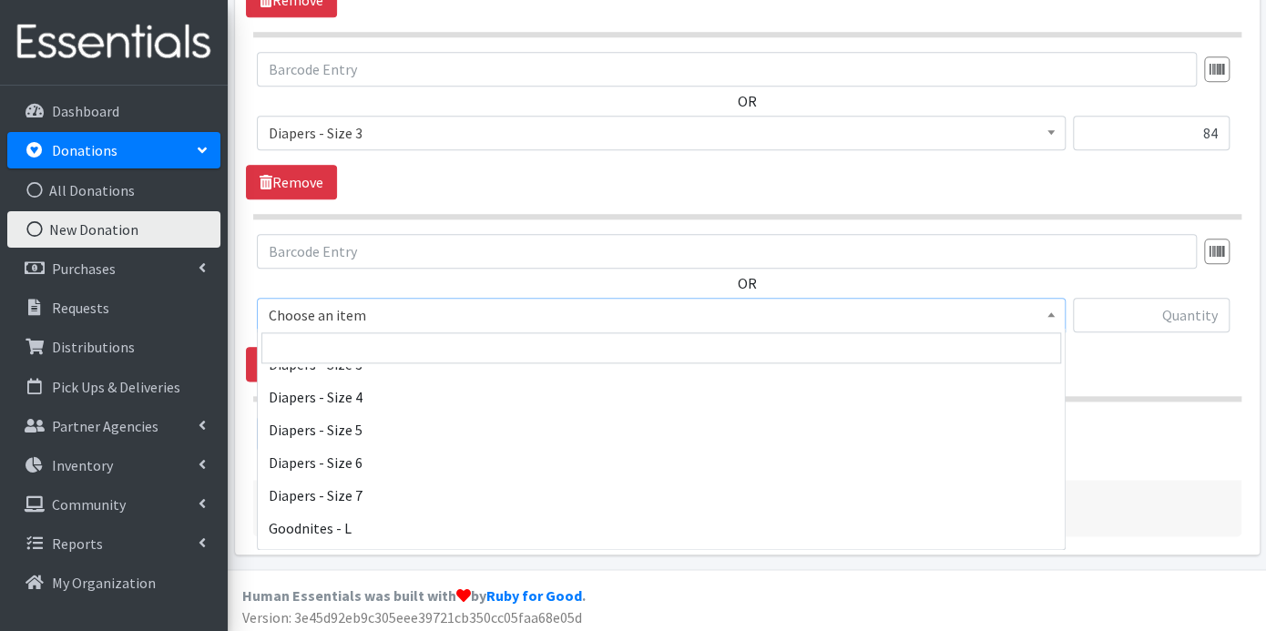
scroll to position [607, 0]
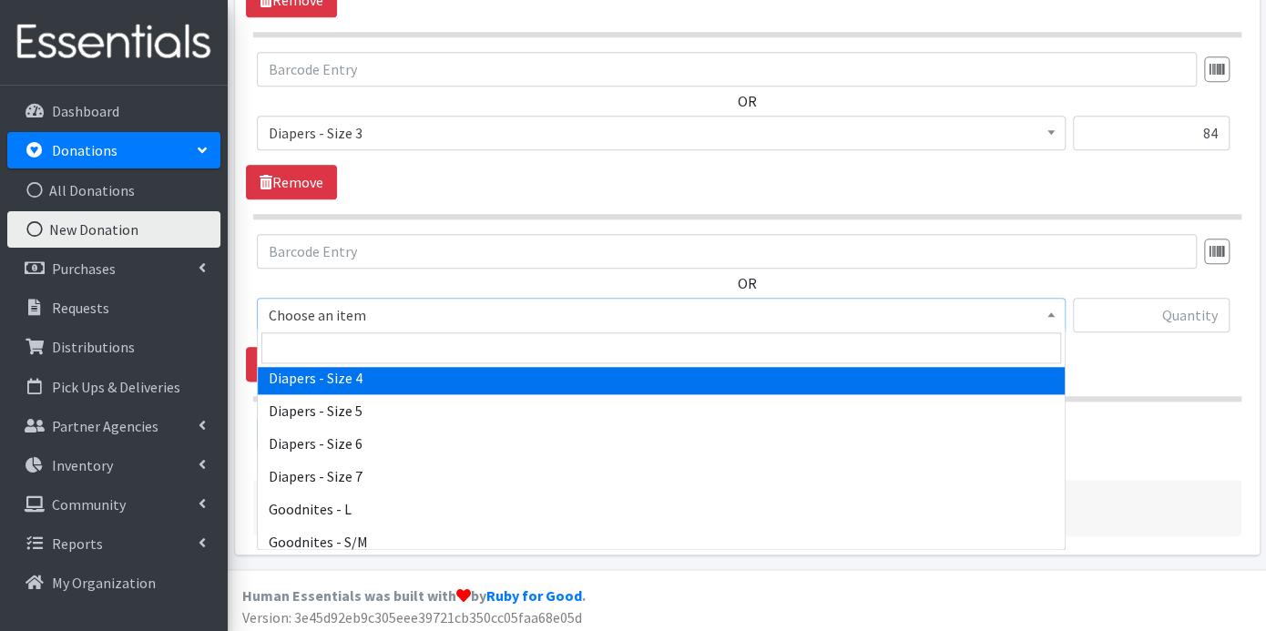
select select "9799"
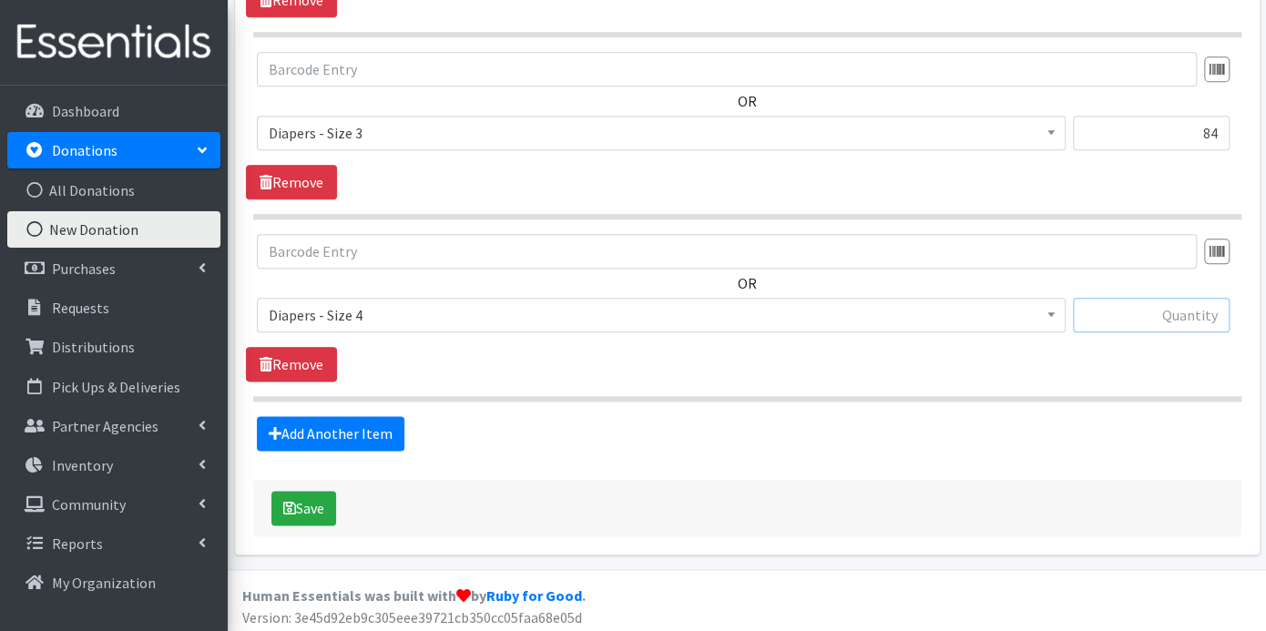
click at [1153, 304] on input "text" at bounding box center [1151, 315] width 157 height 35
type input "58"
click at [372, 431] on link "Add Another Item" at bounding box center [331, 433] width 148 height 35
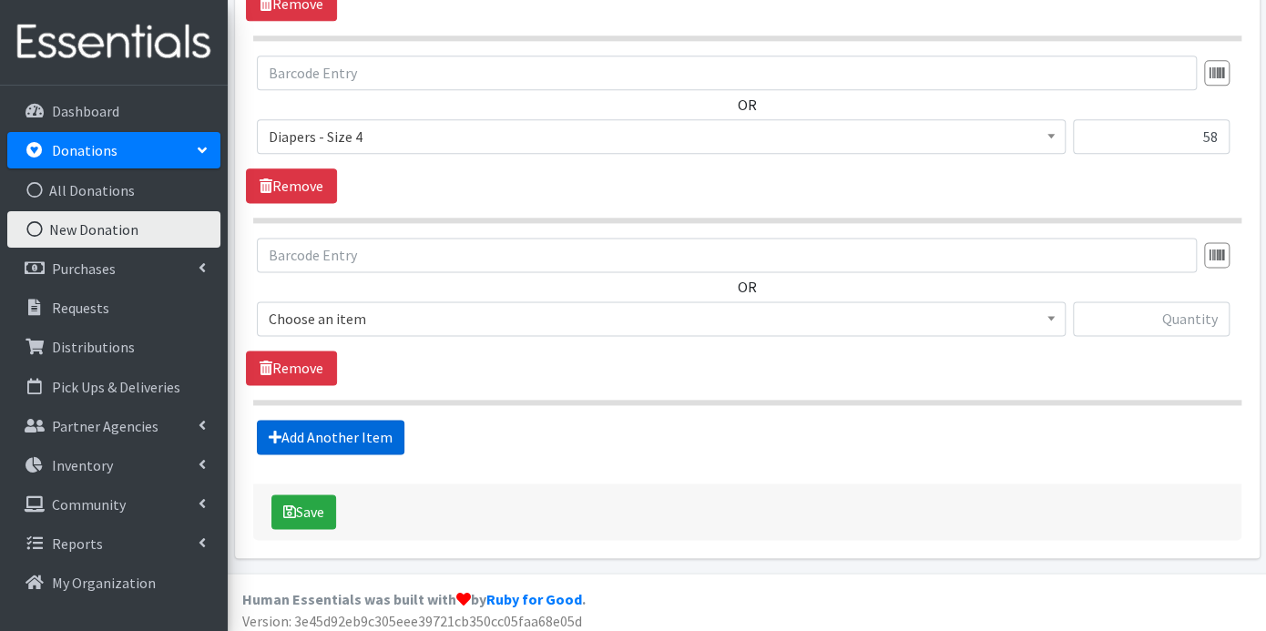
scroll to position [1085, 0]
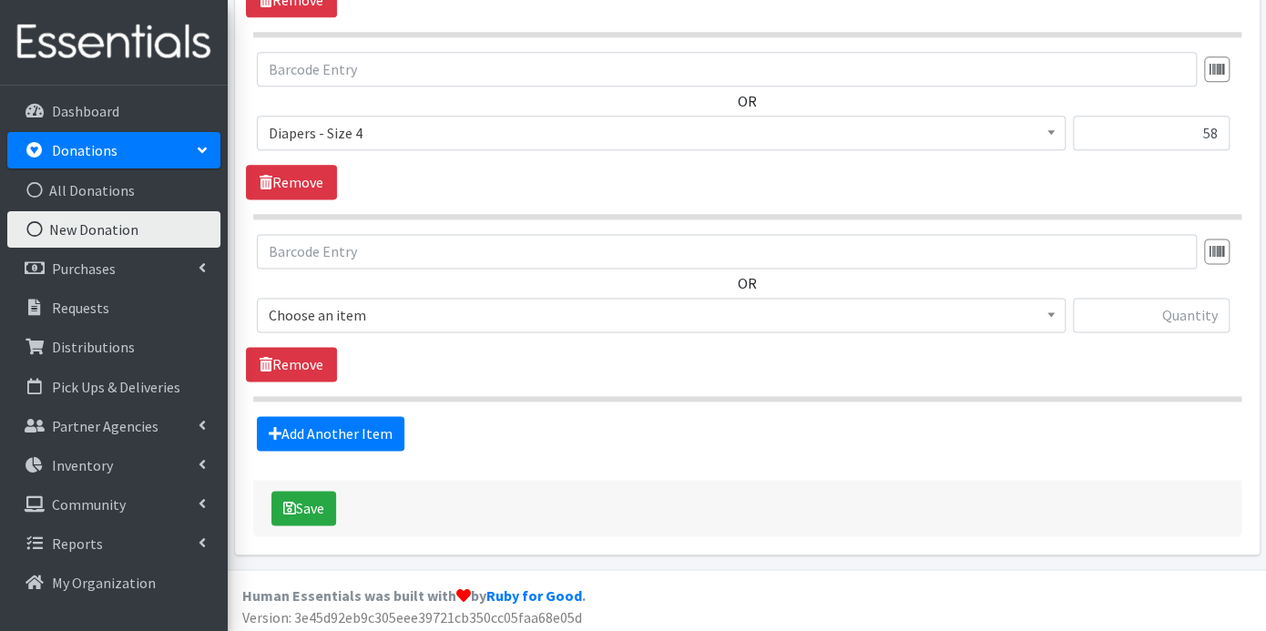
click at [1059, 309] on span at bounding box center [1051, 313] width 18 height 28
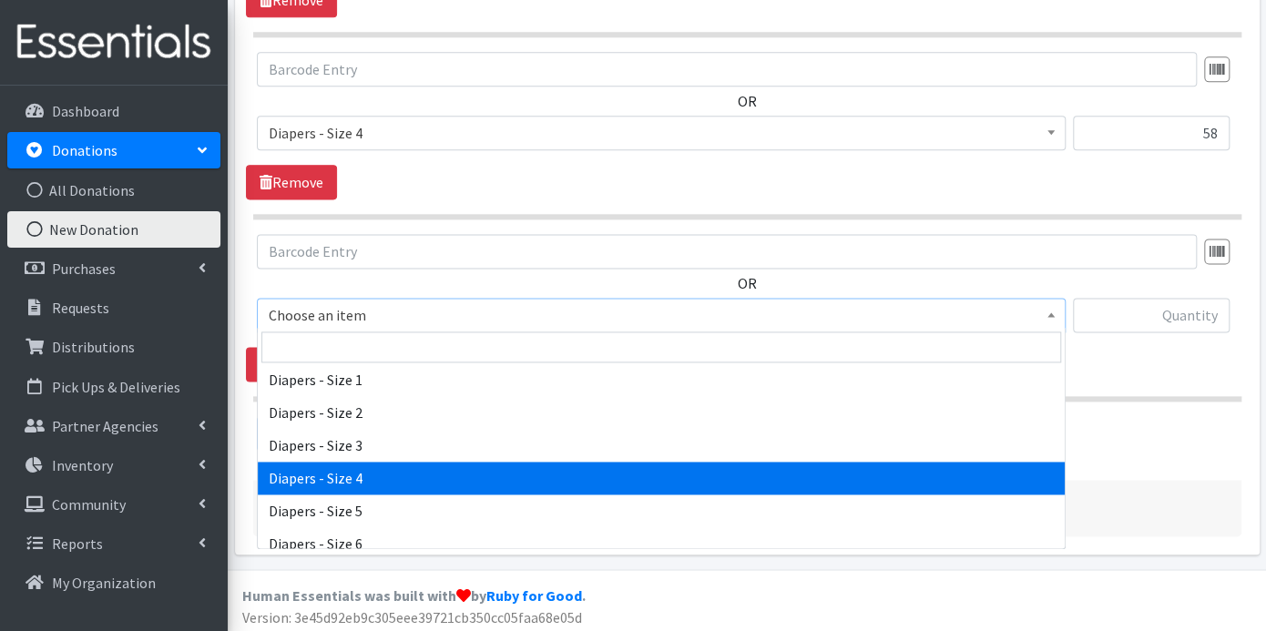
scroll to position [607, 0]
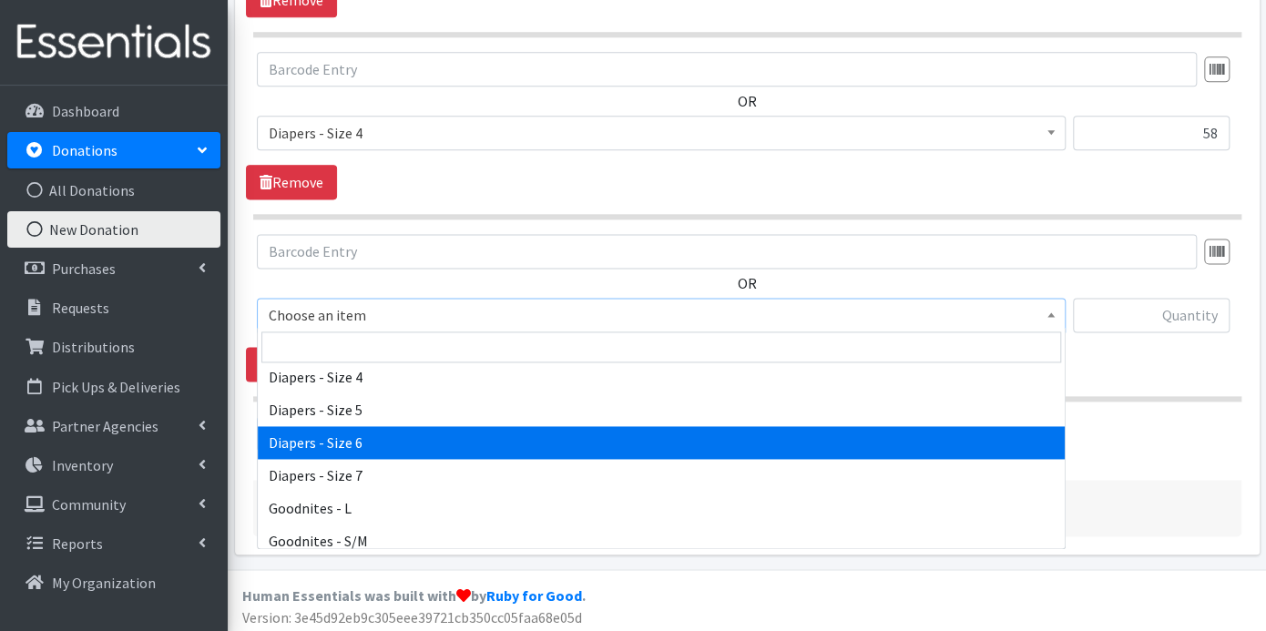
select select "9800"
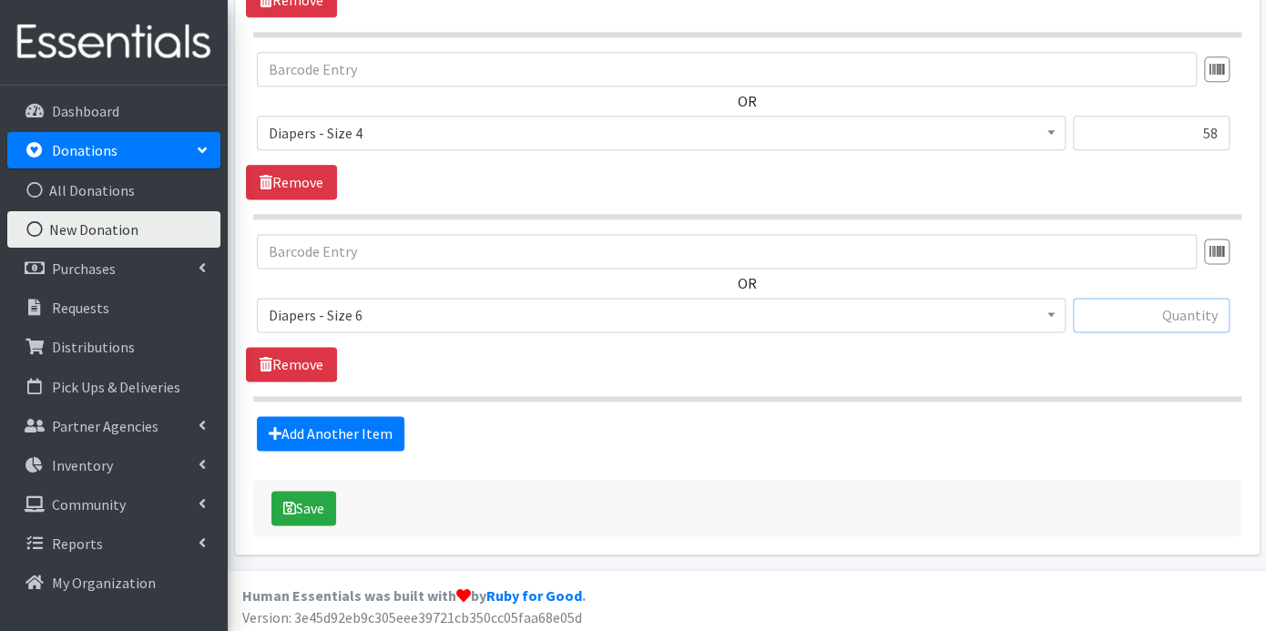
click at [1115, 311] on input "text" at bounding box center [1151, 315] width 157 height 35
type input "386"
click at [361, 422] on link "Add Another Item" at bounding box center [331, 433] width 148 height 35
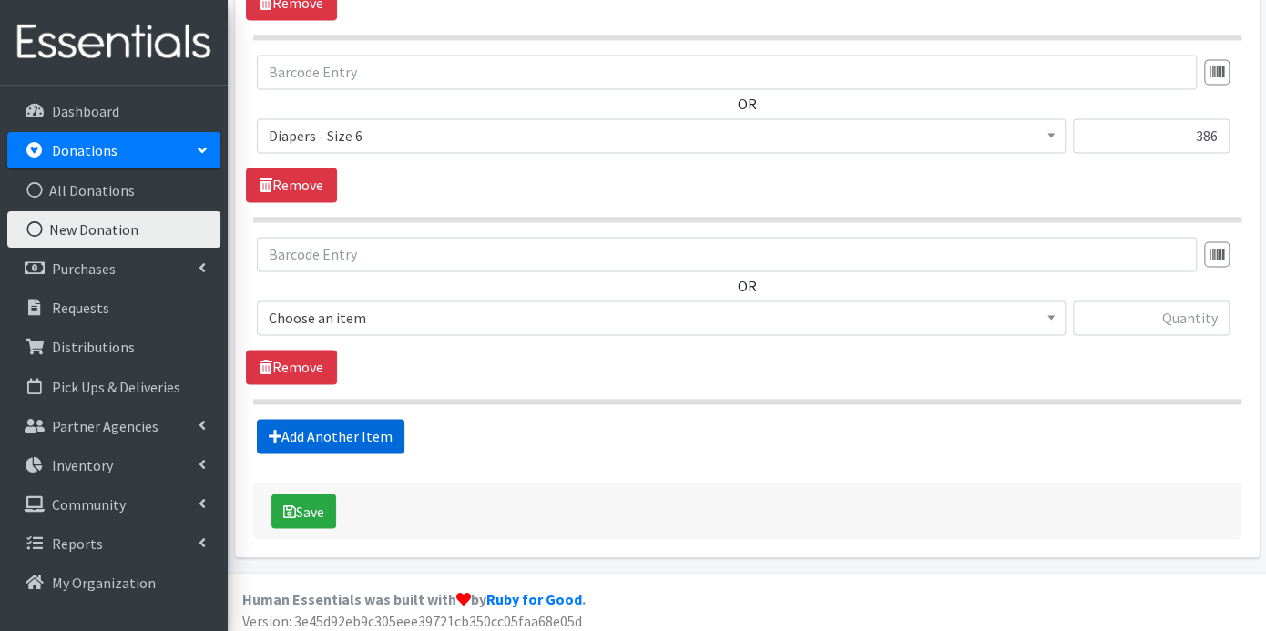
scroll to position [1266, 0]
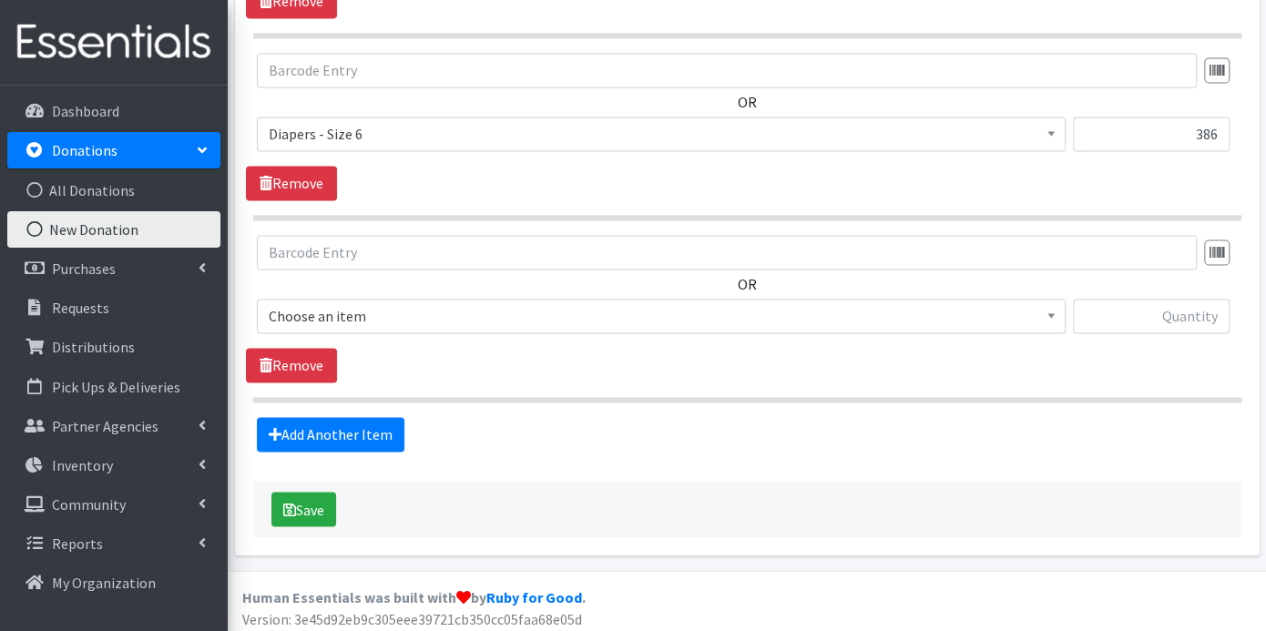
click at [1051, 313] on span at bounding box center [1051, 314] width 18 height 28
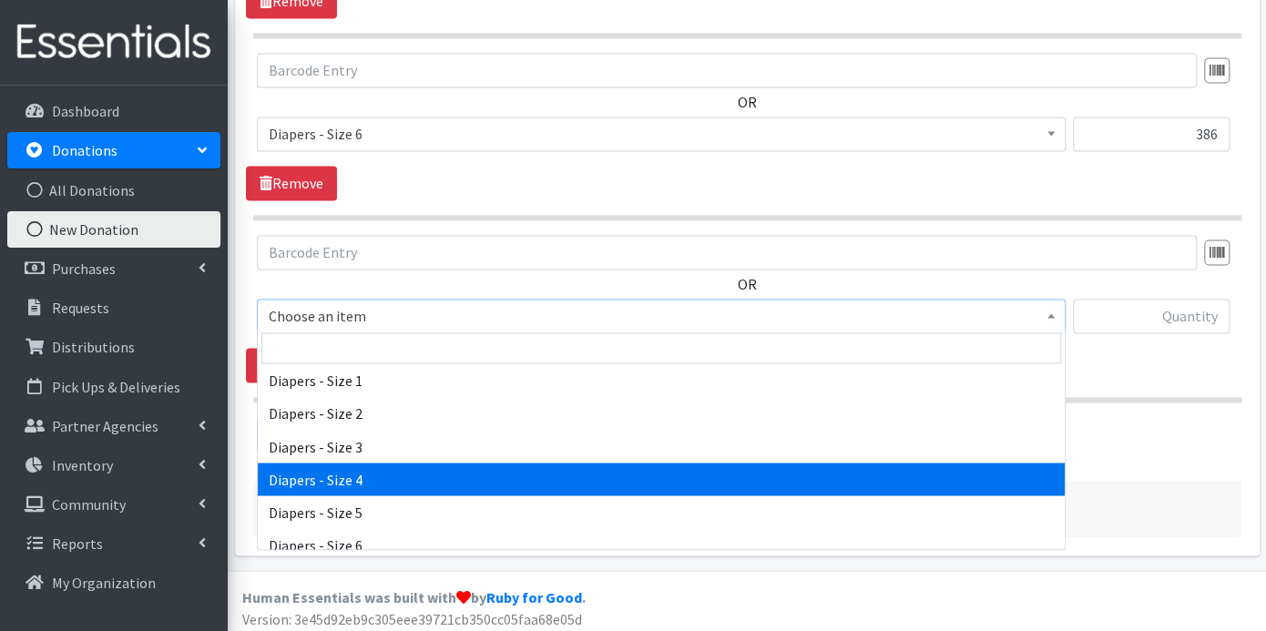
scroll to position [607, 0]
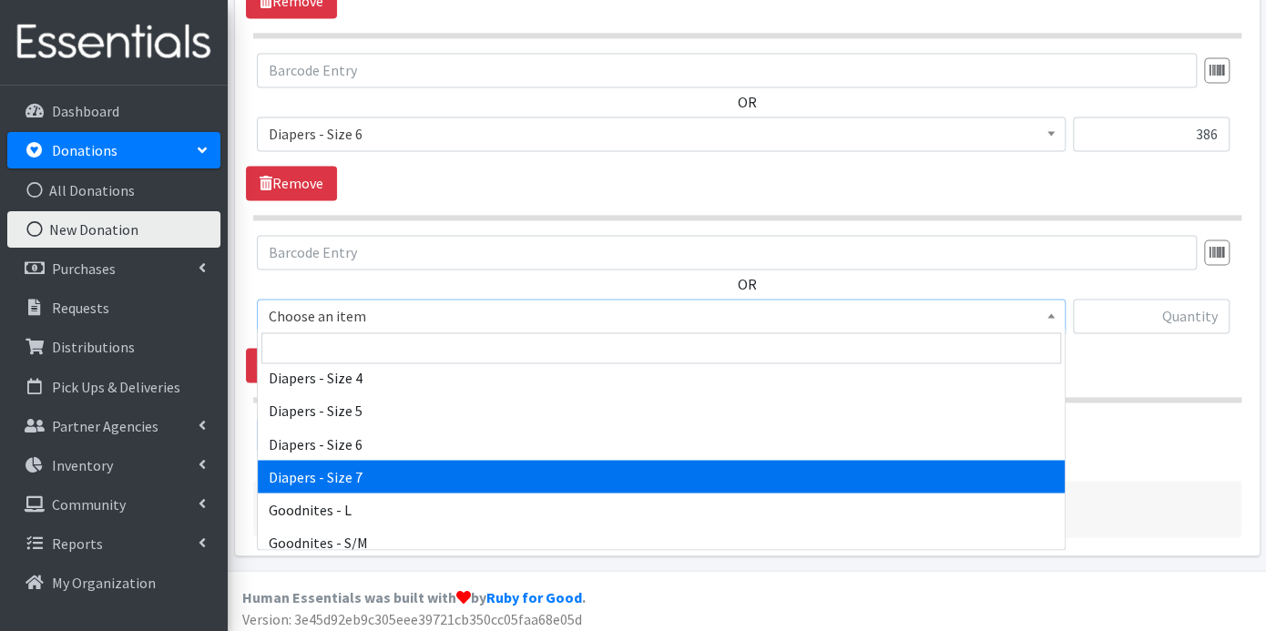
select select "12545"
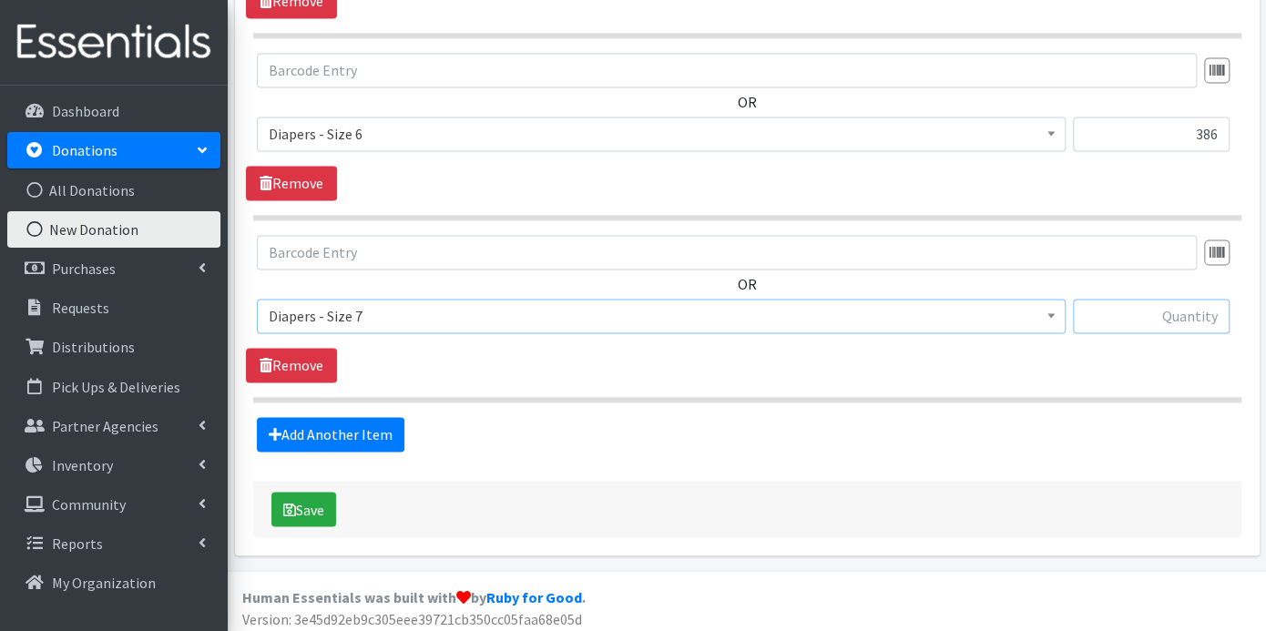
click at [1169, 312] on input "text" at bounding box center [1151, 316] width 157 height 35
type input "142"
click at [387, 429] on link "Add Another Item" at bounding box center [331, 434] width 148 height 35
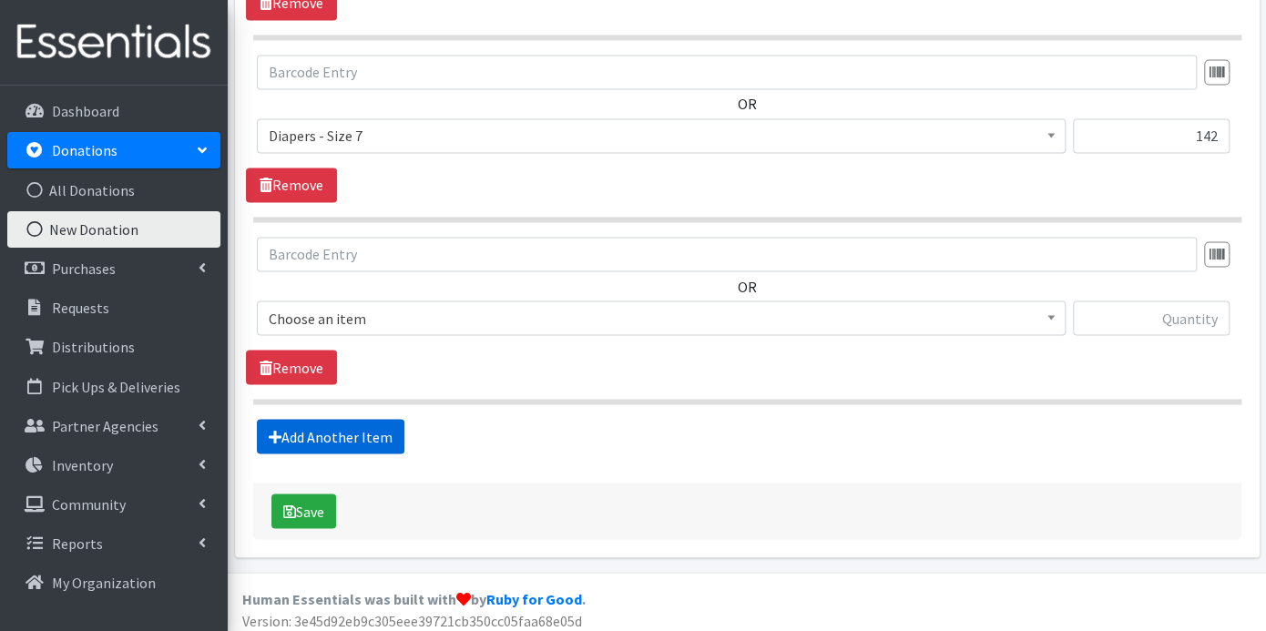
scroll to position [1448, 0]
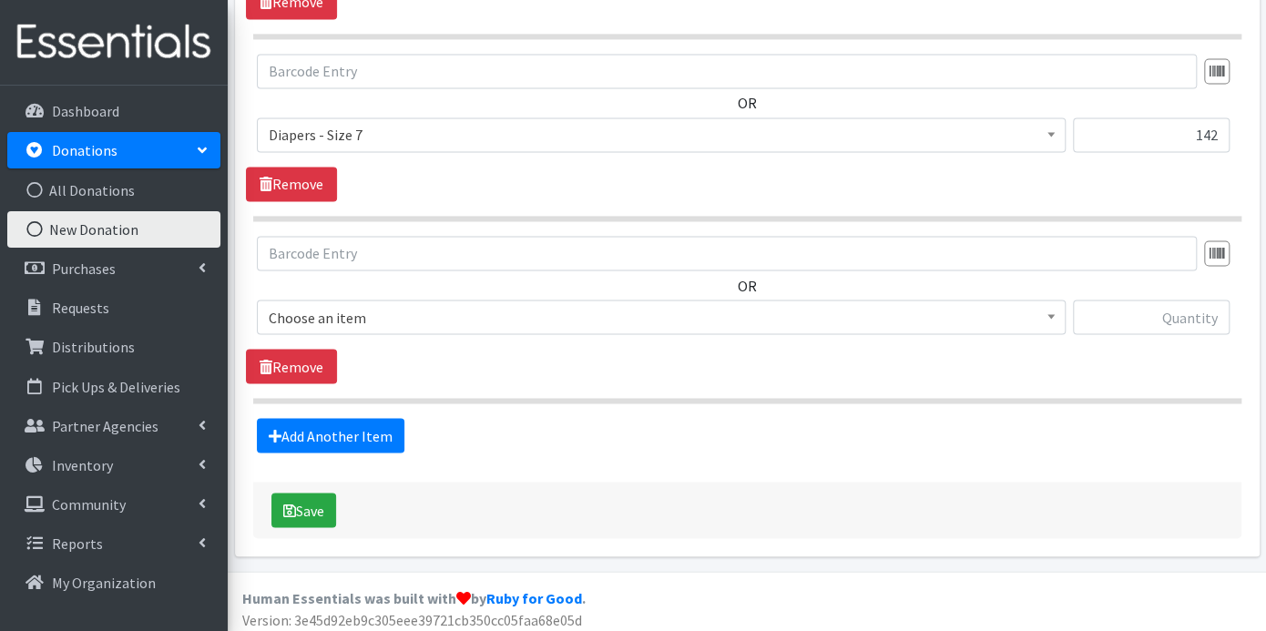
click at [1057, 312] on span at bounding box center [1051, 315] width 18 height 28
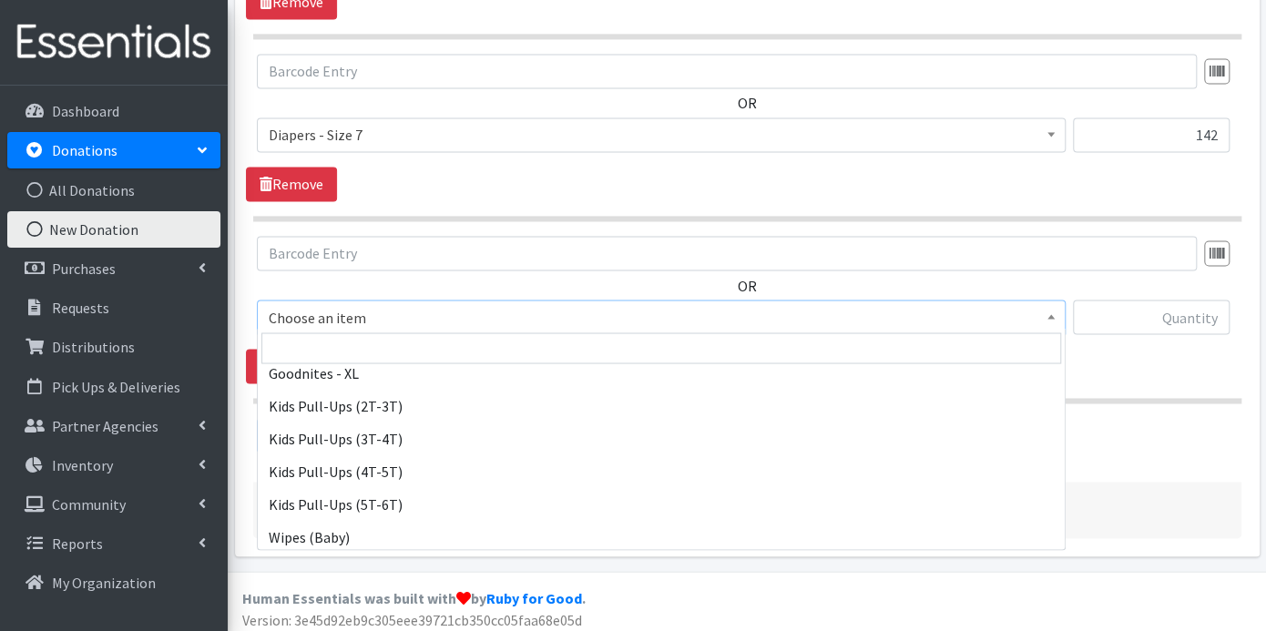
scroll to position [809, 0]
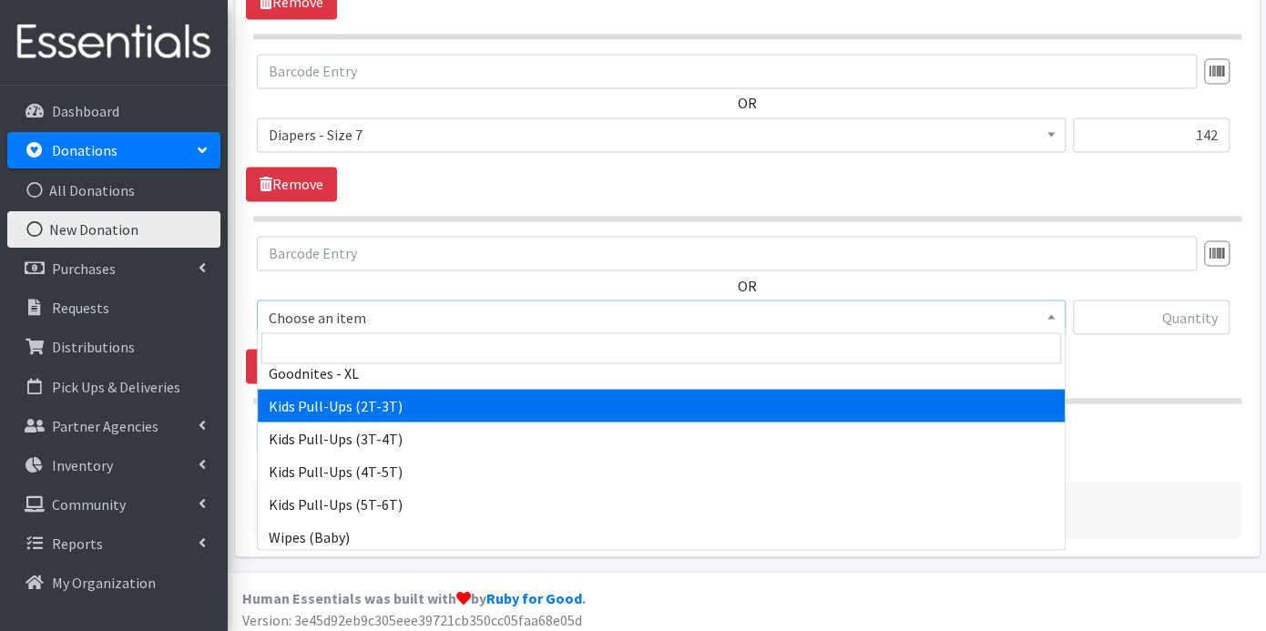
select select "9779"
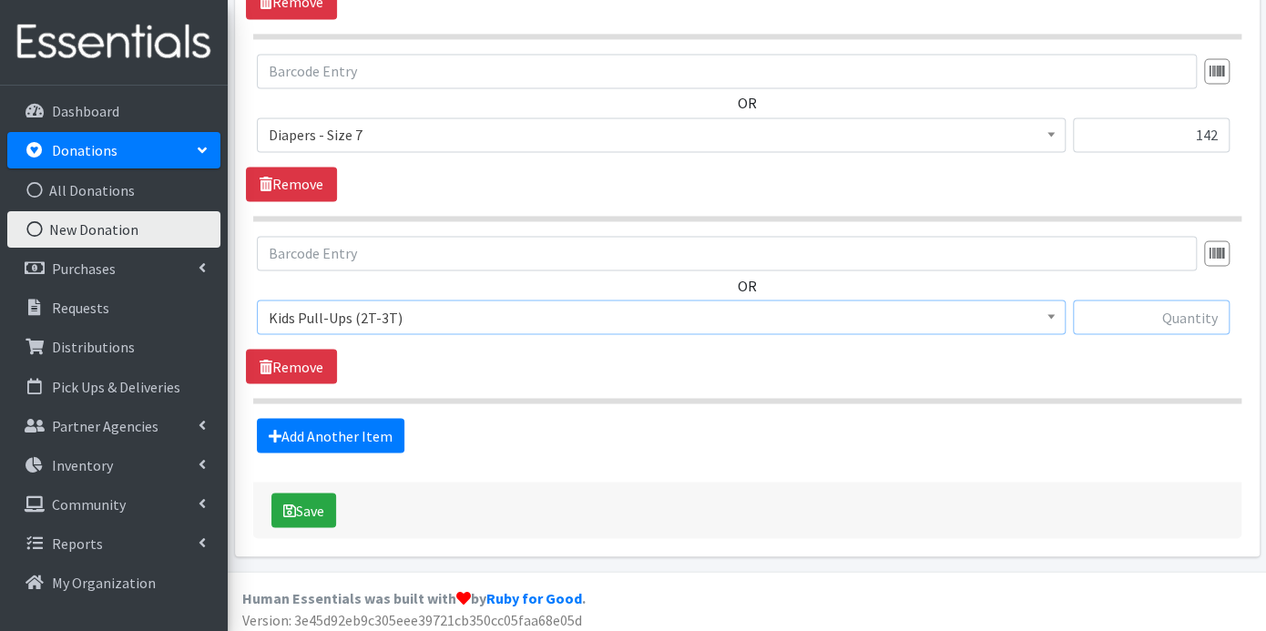
click at [1178, 307] on input "text" at bounding box center [1151, 317] width 157 height 35
type input "25"
click at [336, 418] on link "Add Another Item" at bounding box center [331, 435] width 148 height 35
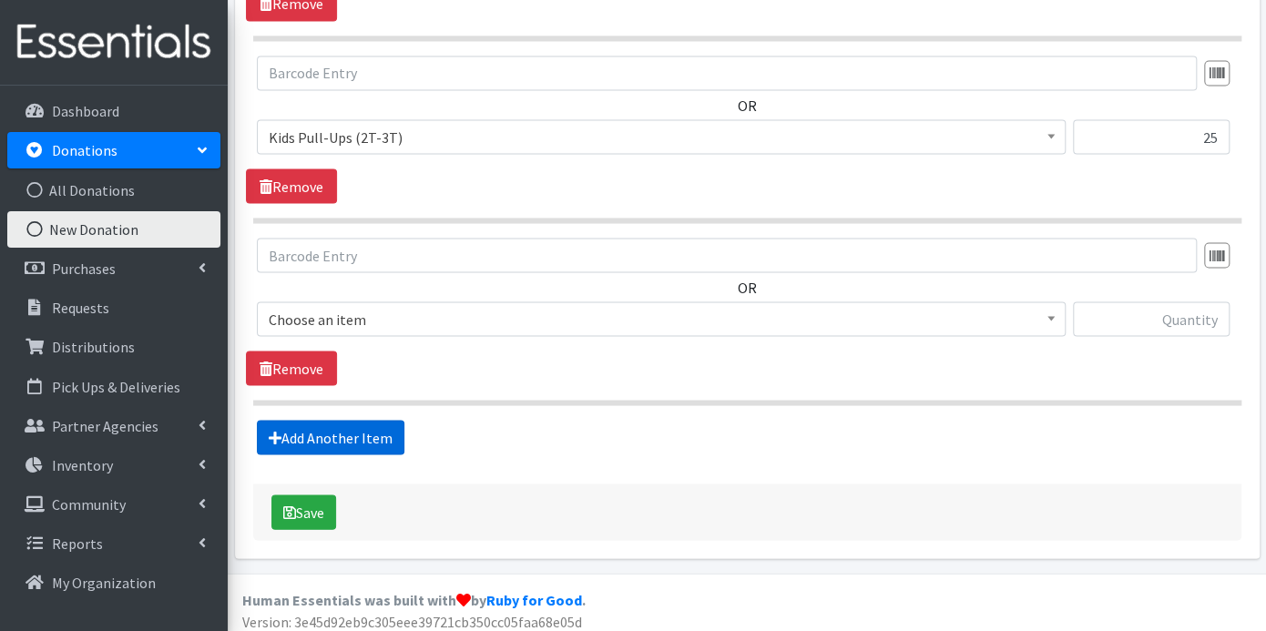
scroll to position [1629, 0]
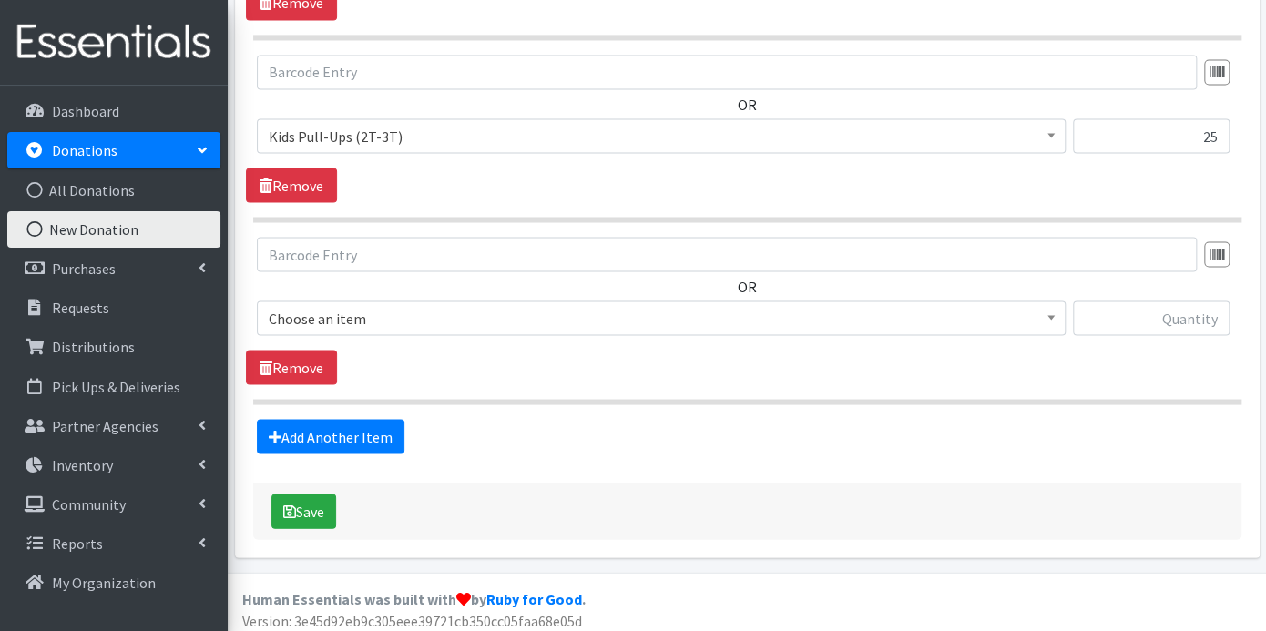
click at [1048, 315] on b at bounding box center [1051, 317] width 7 height 5
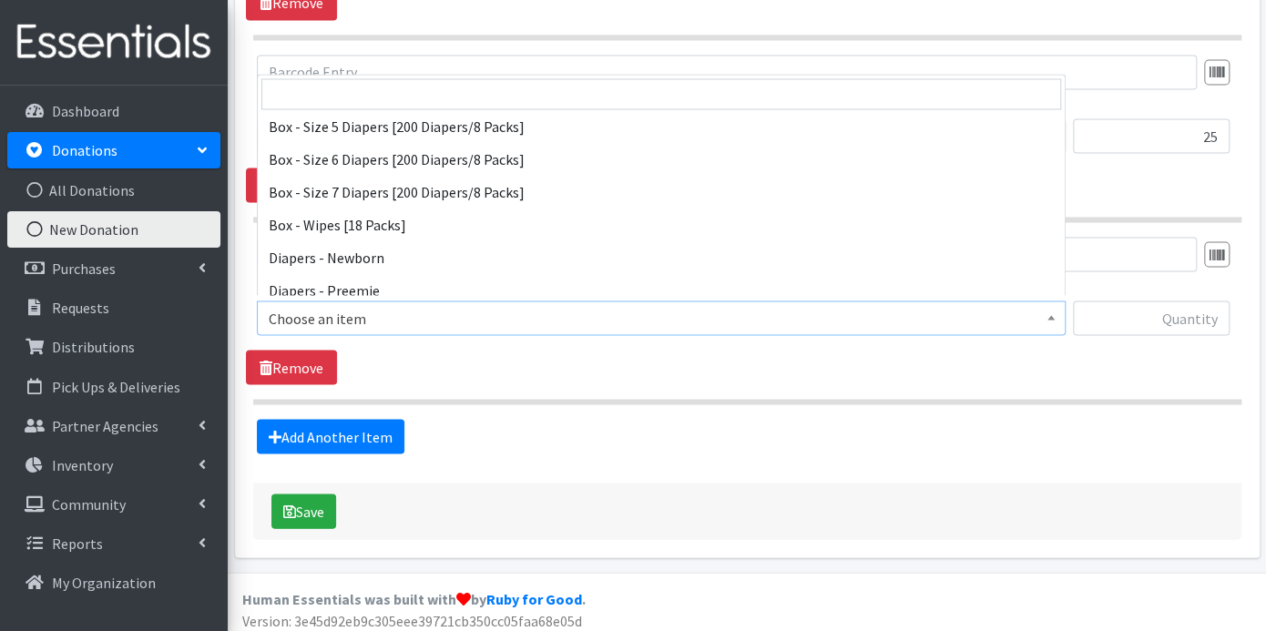
scroll to position [323, 0]
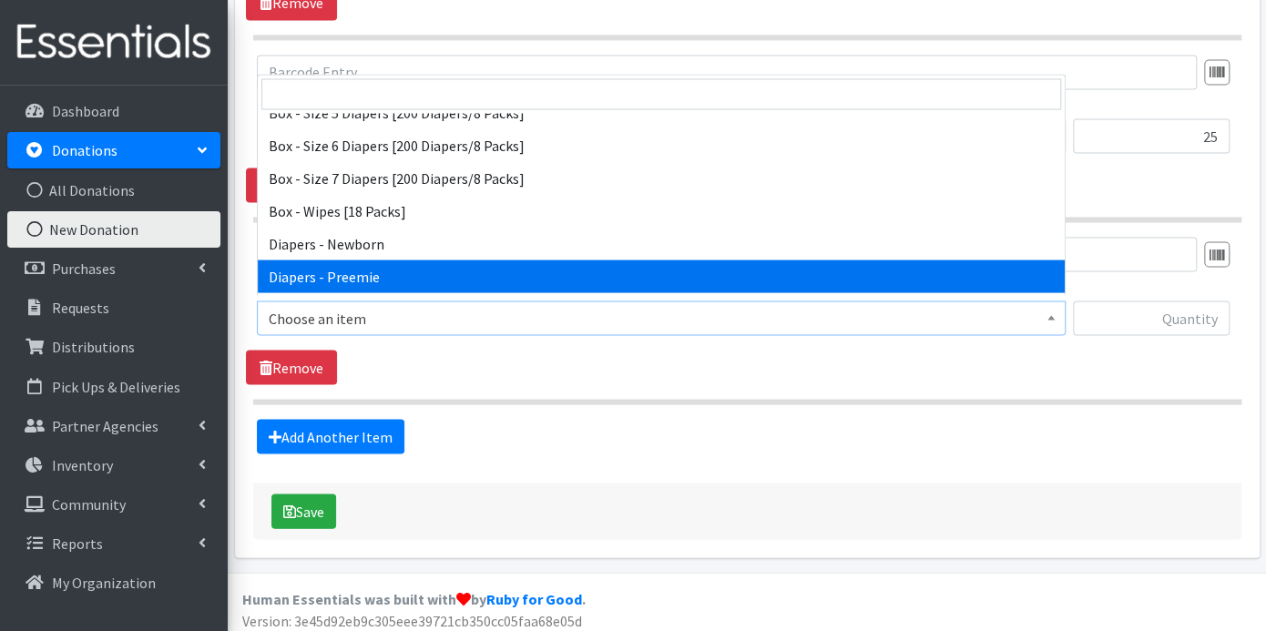
select select "9778"
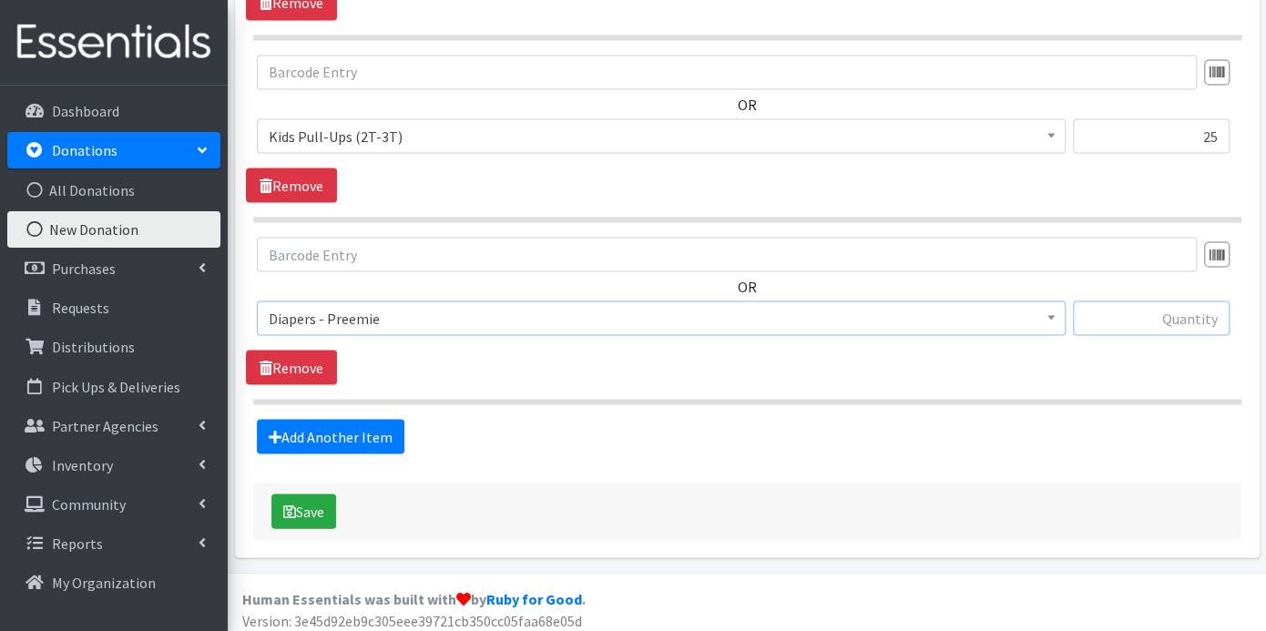
click at [1110, 317] on input "text" at bounding box center [1151, 318] width 157 height 35
type input "27"
click at [320, 495] on button "Save" at bounding box center [303, 511] width 65 height 35
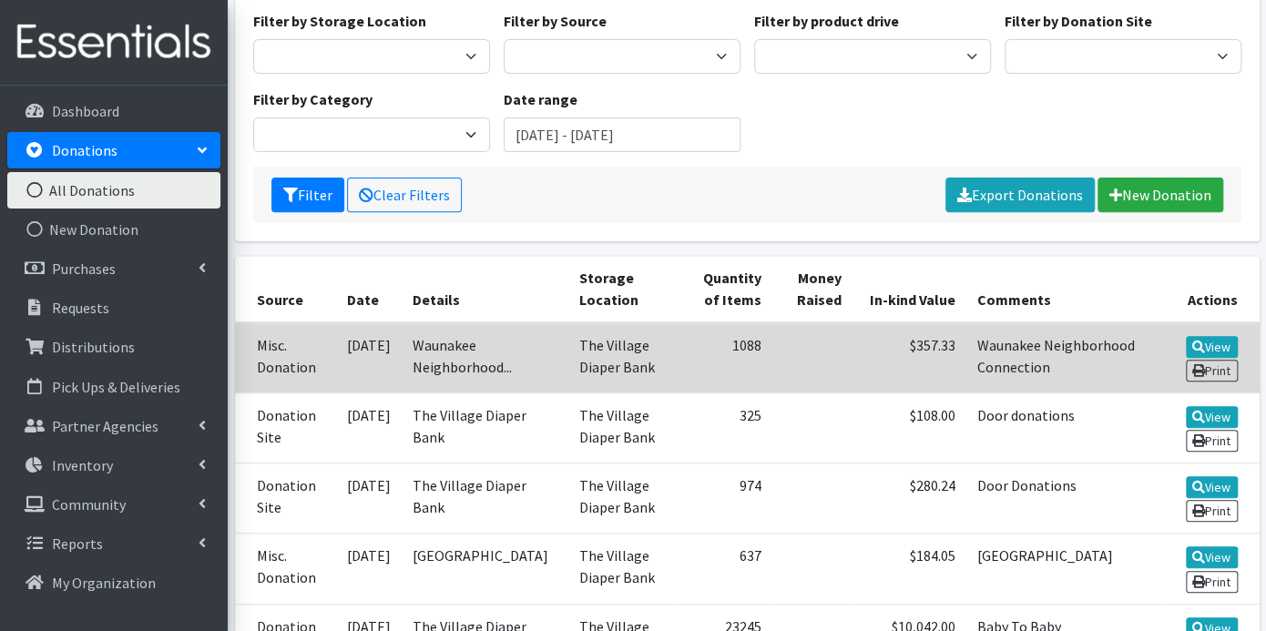
scroll to position [303, 0]
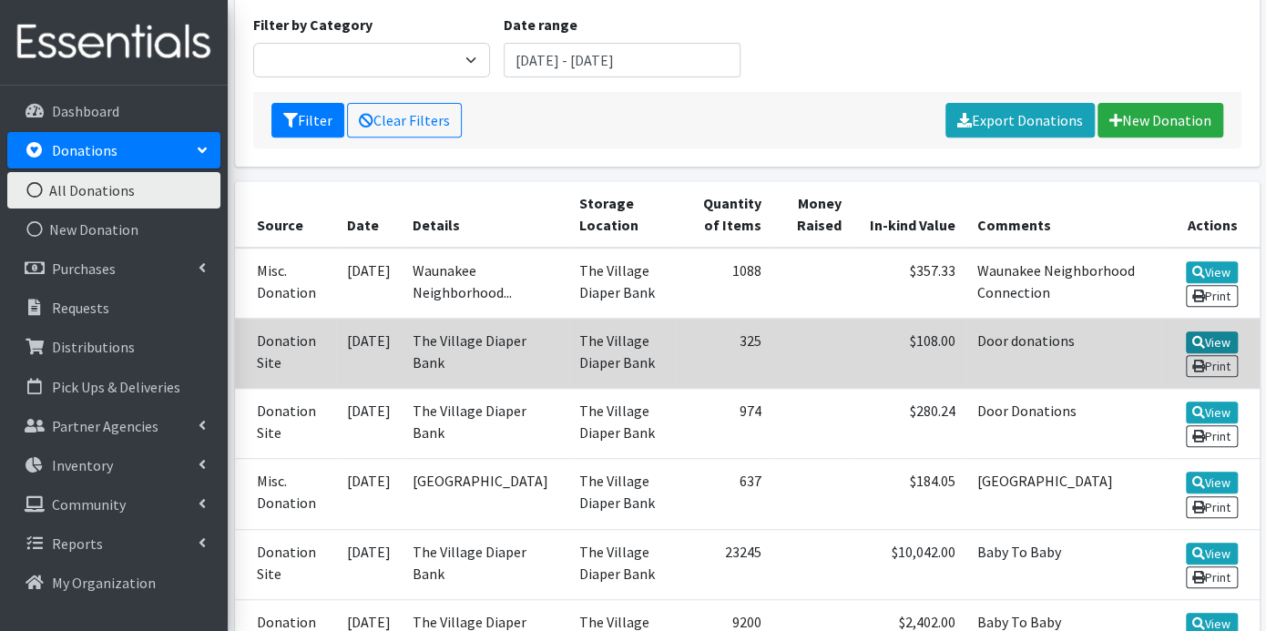
click at [1222, 333] on link "View" at bounding box center [1212, 343] width 52 height 22
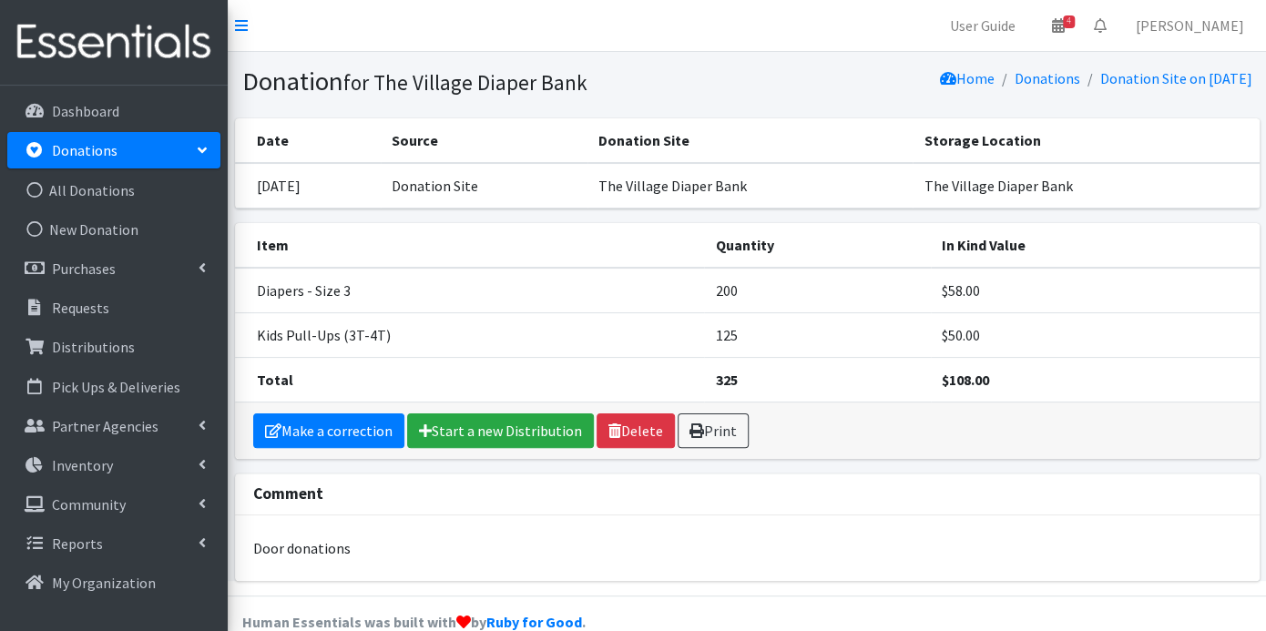
click at [331, 188] on td "[DATE]" at bounding box center [308, 186] width 146 height 46
click at [306, 424] on link "Make a correction" at bounding box center [328, 431] width 151 height 35
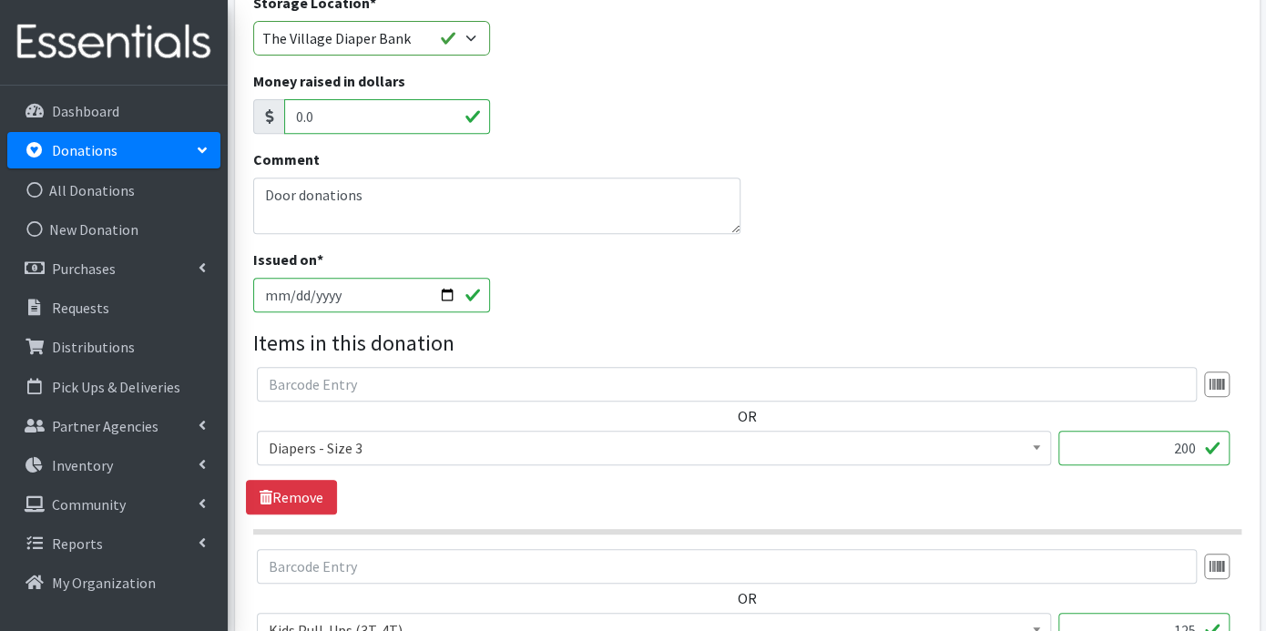
scroll to position [303, 0]
click at [292, 290] on input "[DATE]" at bounding box center [371, 293] width 237 height 35
type input "[DATE]"
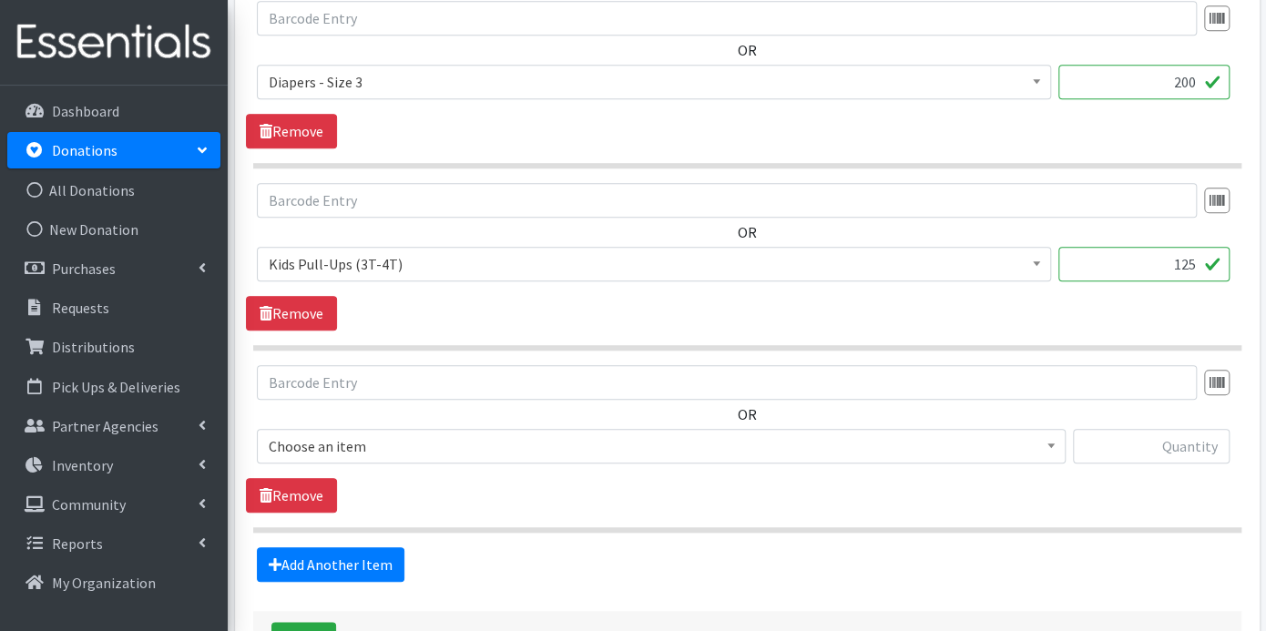
scroll to position [800, 0]
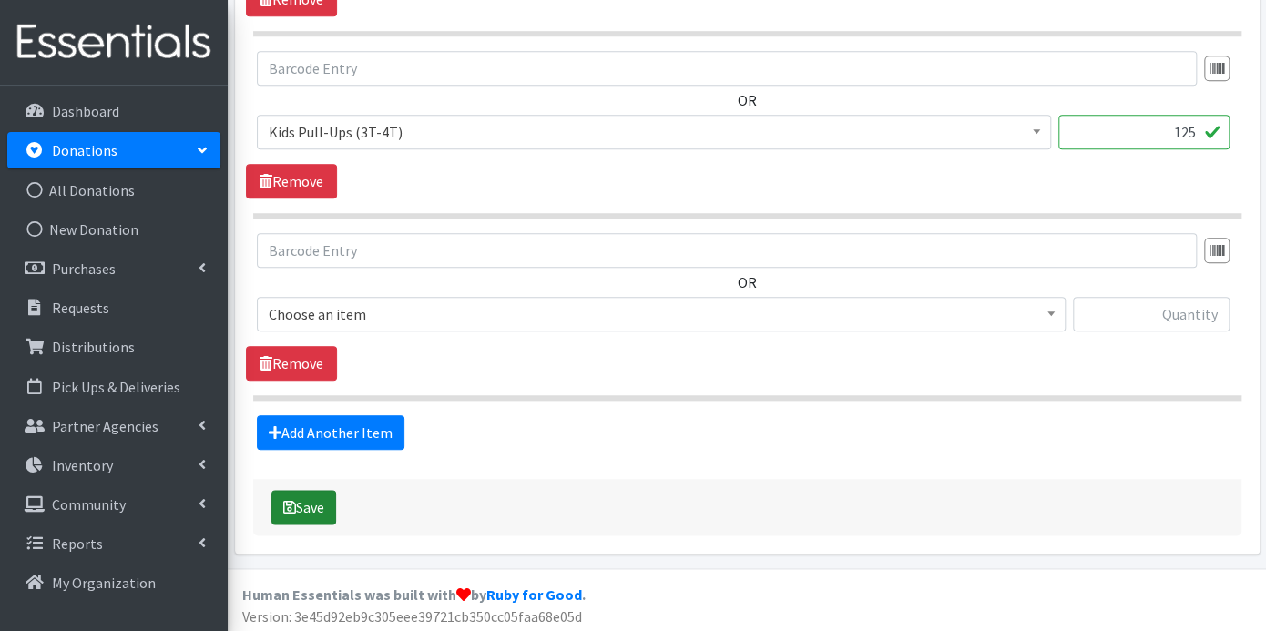
click at [323, 497] on button "Save" at bounding box center [303, 507] width 65 height 35
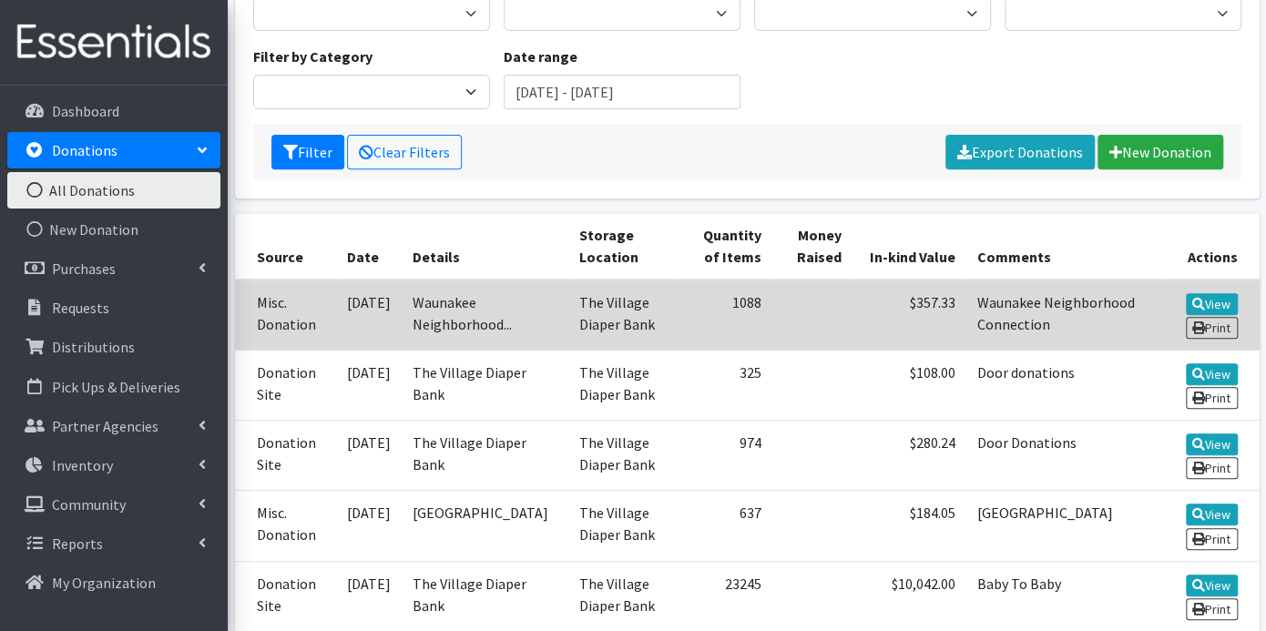
scroll to position [303, 0]
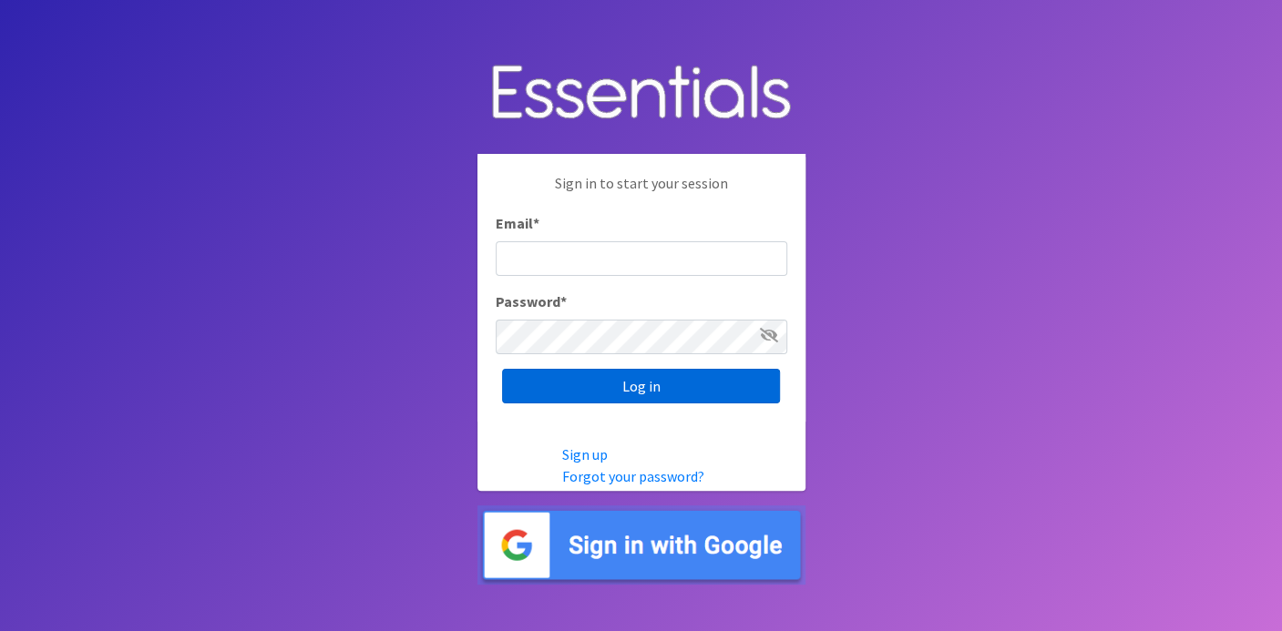
type input "[EMAIL_ADDRESS][DOMAIN_NAME]"
click at [563, 381] on input "Log in" at bounding box center [641, 386] width 278 height 35
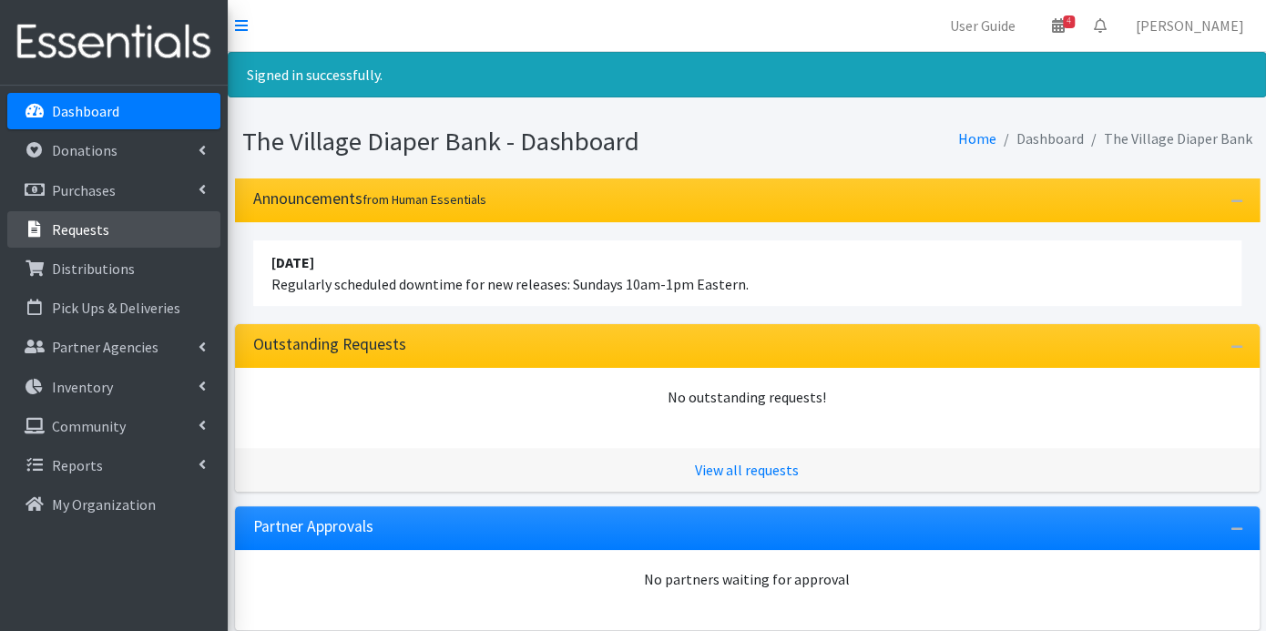
click at [94, 226] on p "Requests" at bounding box center [80, 229] width 57 height 18
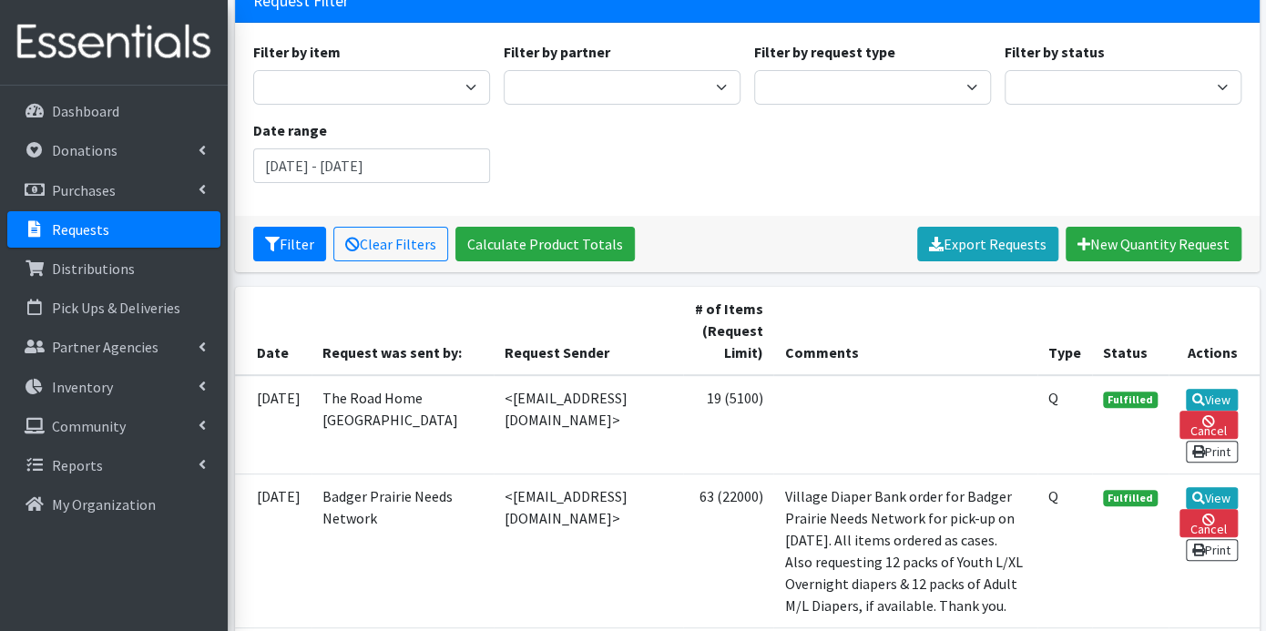
scroll to position [404, 0]
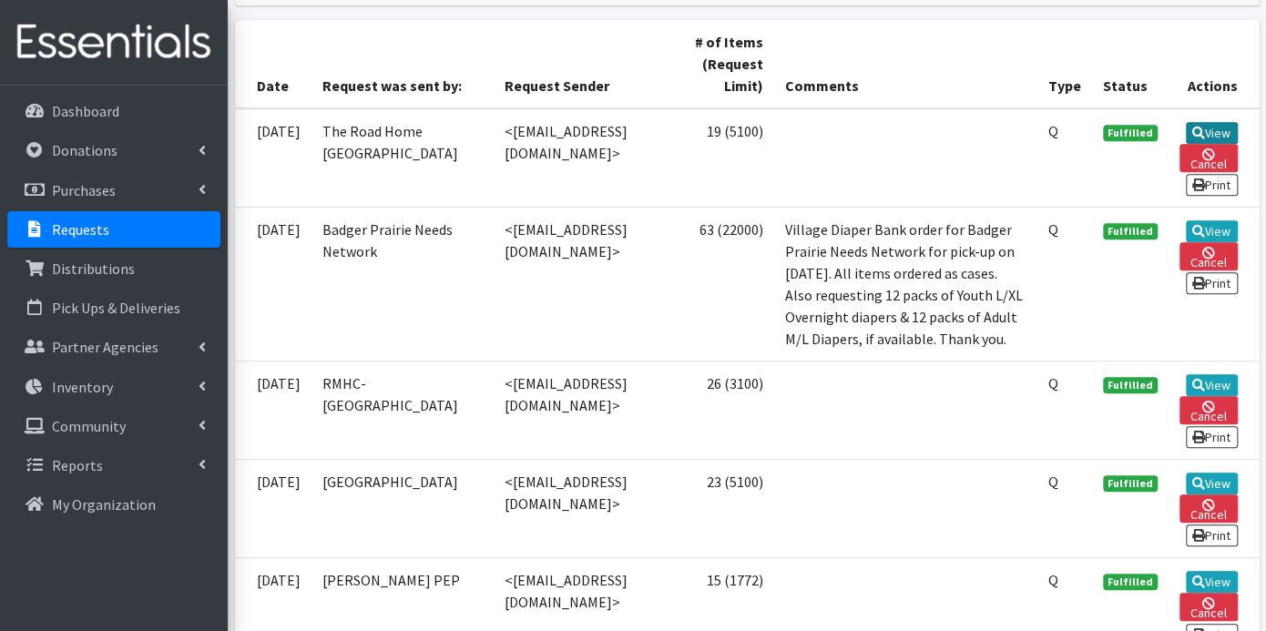
click at [1220, 126] on link "View" at bounding box center [1212, 133] width 52 height 22
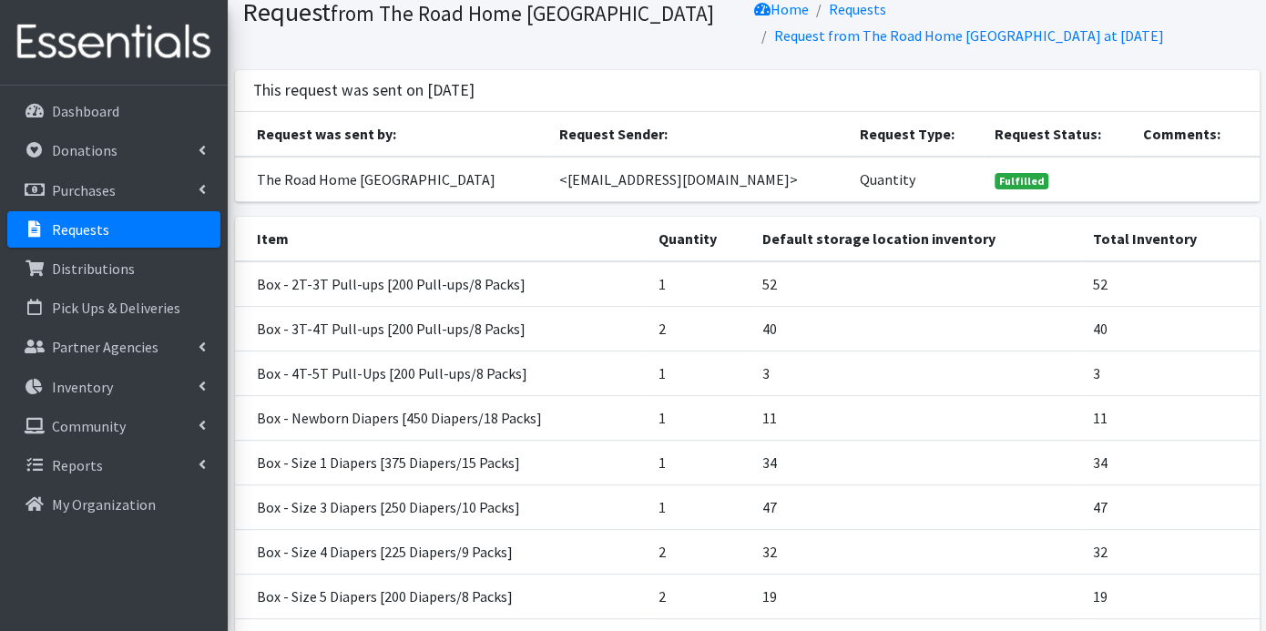
scroll to position [101, 0]
